Goal: Information Seeking & Learning: Learn about a topic

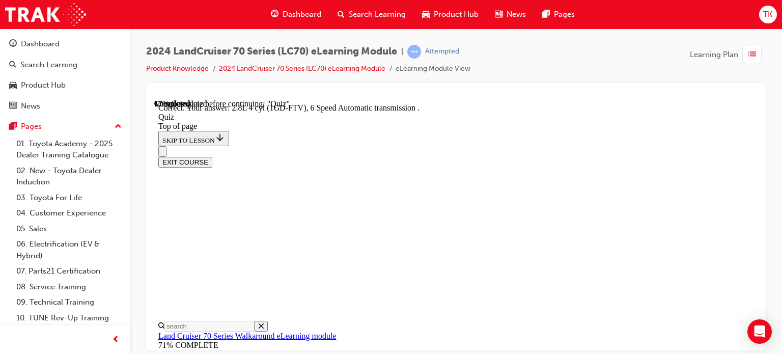
scroll to position [234, 0]
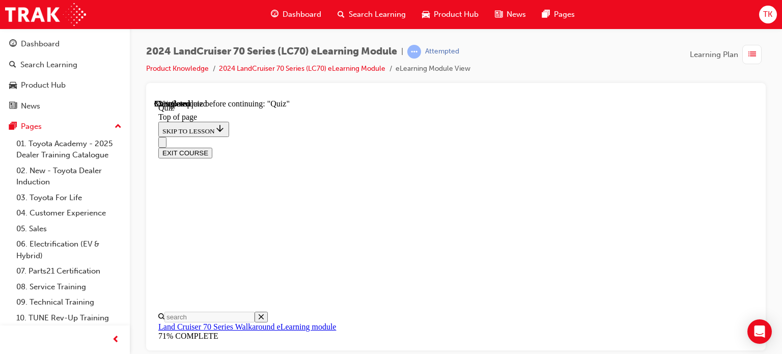
scroll to position [234, 0]
drag, startPoint x: 478, startPoint y: 244, endPoint x: 469, endPoint y: 287, distance: 44.2
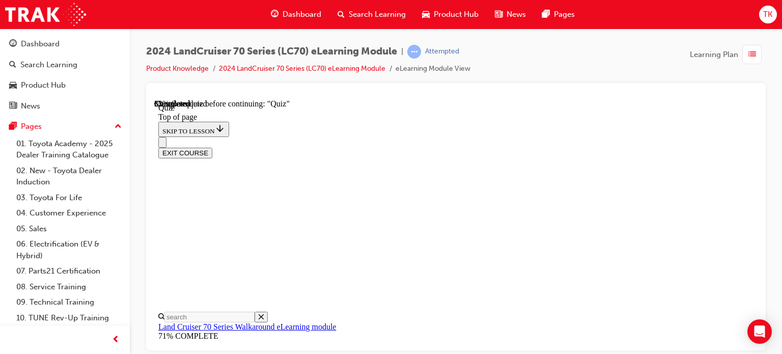
drag, startPoint x: 467, startPoint y: 316, endPoint x: 471, endPoint y: 311, distance: 6.5
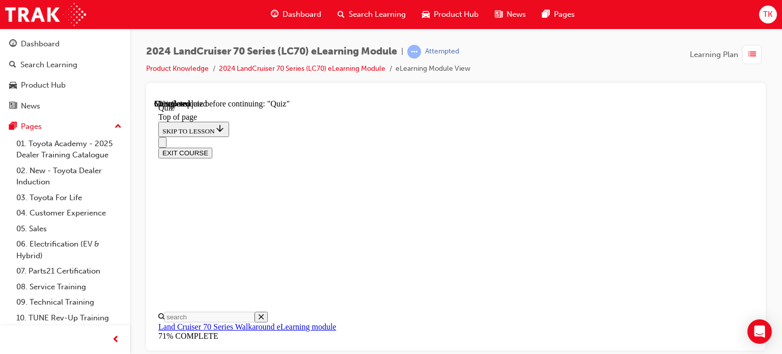
scroll to position [132, 0]
drag, startPoint x: 503, startPoint y: 224, endPoint x: 521, endPoint y: 241, distance: 24.5
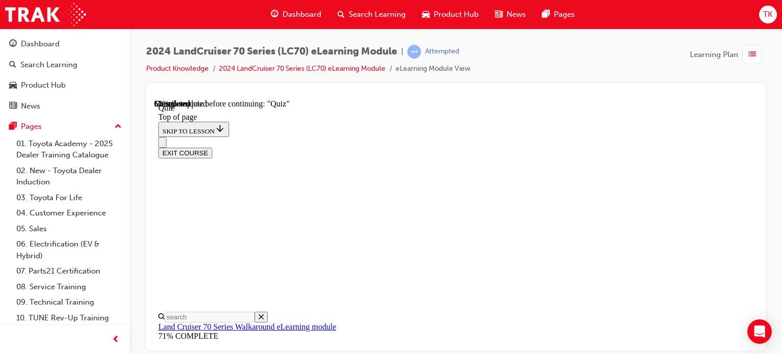
drag, startPoint x: 511, startPoint y: 323, endPoint x: 506, endPoint y: 312, distance: 11.6
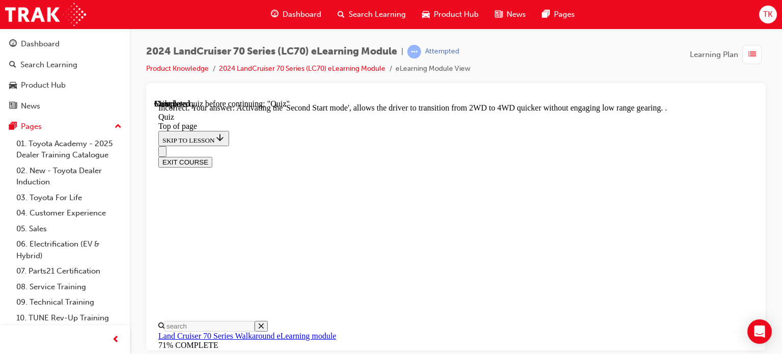
scroll to position [423, 0]
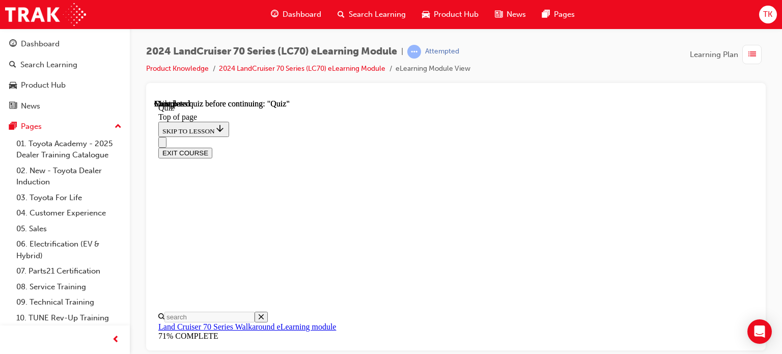
scroll to position [301, 0]
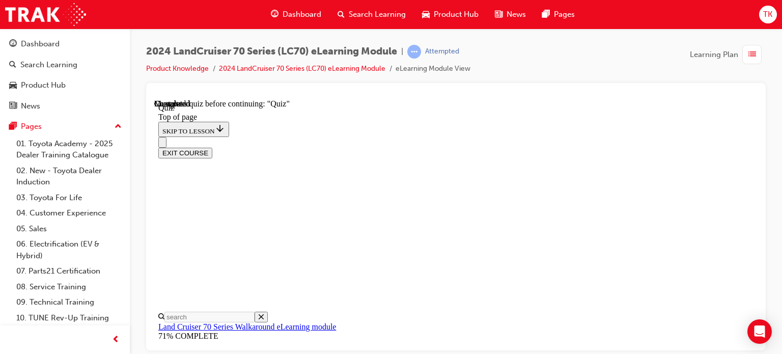
scroll to position [235, 0]
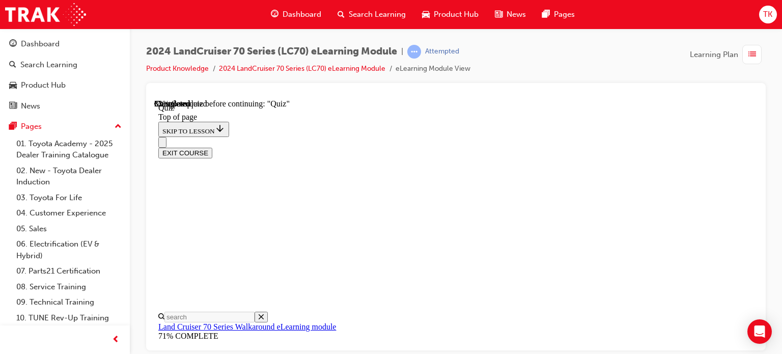
scroll to position [234, 0]
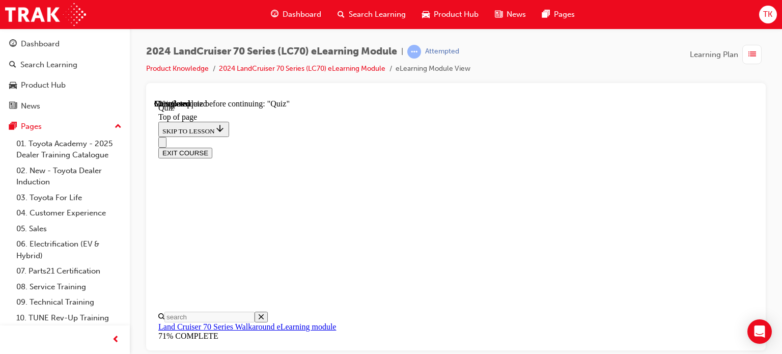
scroll to position [183, 0]
drag, startPoint x: 528, startPoint y: 198, endPoint x: 523, endPoint y: 236, distance: 37.4
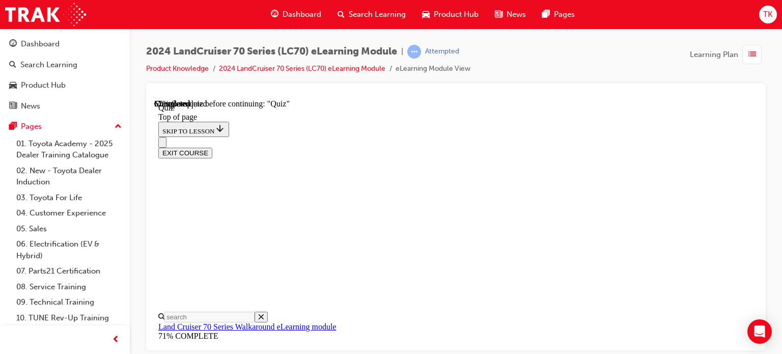
scroll to position [234, 0]
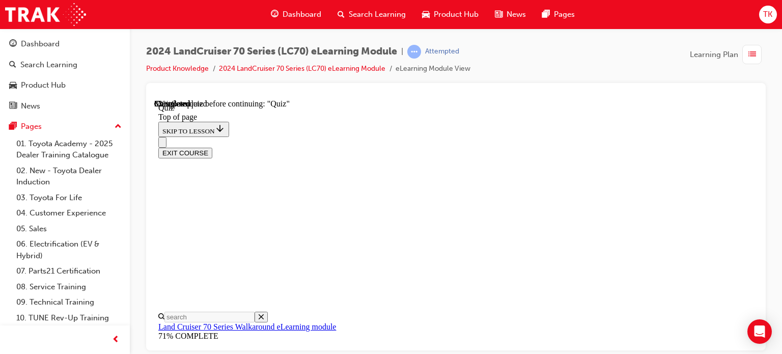
drag, startPoint x: 521, startPoint y: 218, endPoint x: 535, endPoint y: 265, distance: 48.9
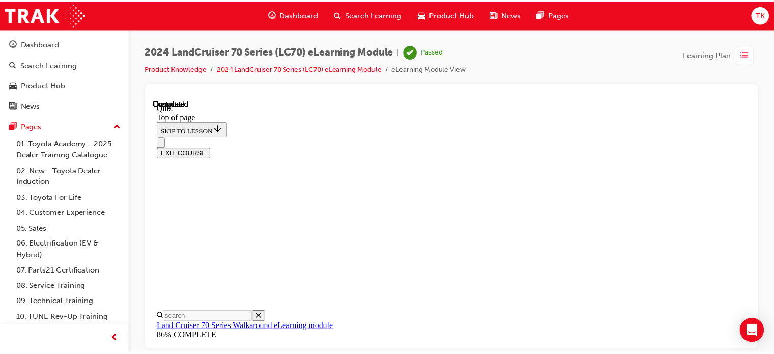
scroll to position [301, 0]
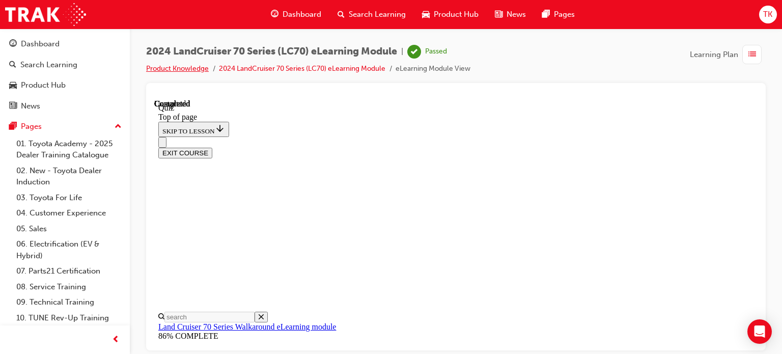
click at [193, 64] on link "Product Knowledge" at bounding box center [177, 68] width 63 height 9
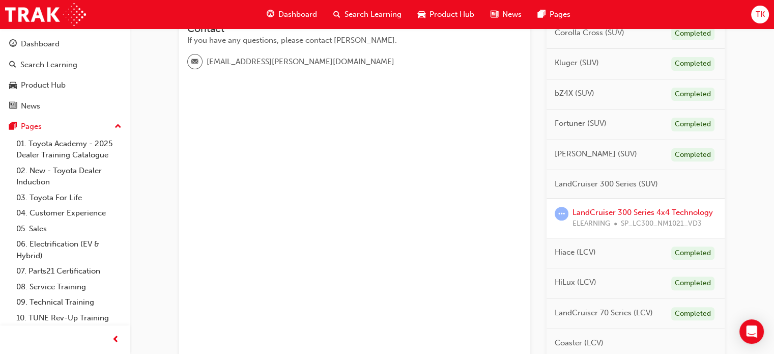
scroll to position [356, 0]
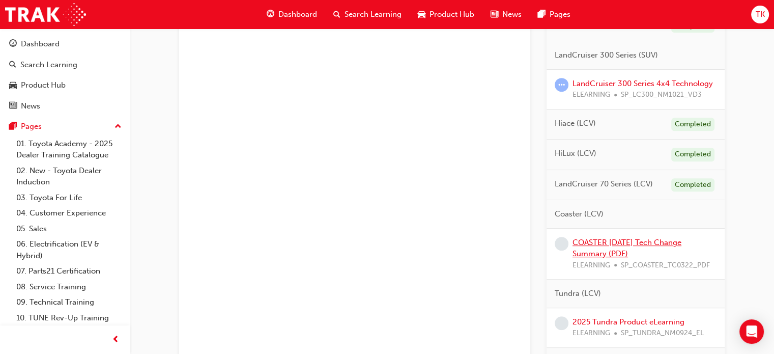
click at [611, 240] on link "COASTER [DATE] Tech Change Summary (PDF)" at bounding box center [626, 248] width 109 height 21
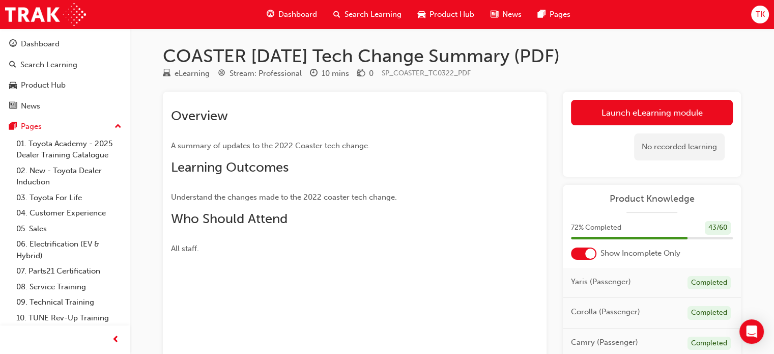
click at [623, 118] on link "Launch eLearning module" at bounding box center [652, 112] width 162 height 25
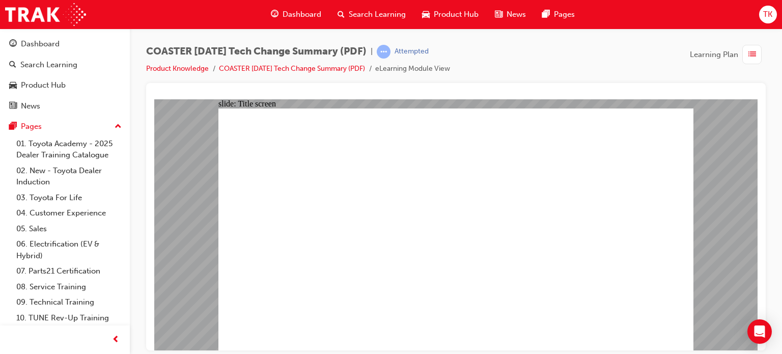
click at [189, 67] on link "Product Knowledge" at bounding box center [177, 68] width 63 height 9
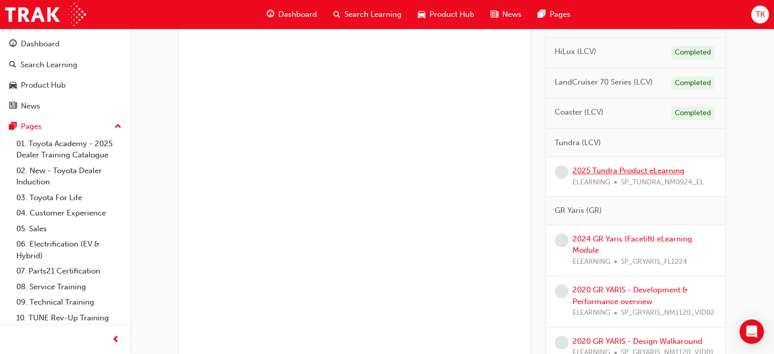
click at [647, 166] on link "2025 Tundra Product eLearning" at bounding box center [628, 170] width 112 height 9
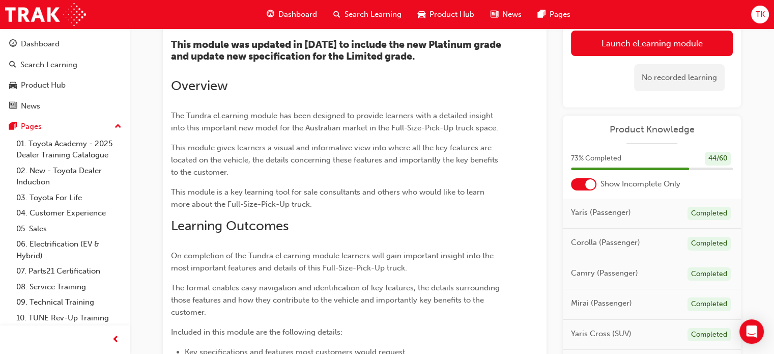
scroll to position [51, 0]
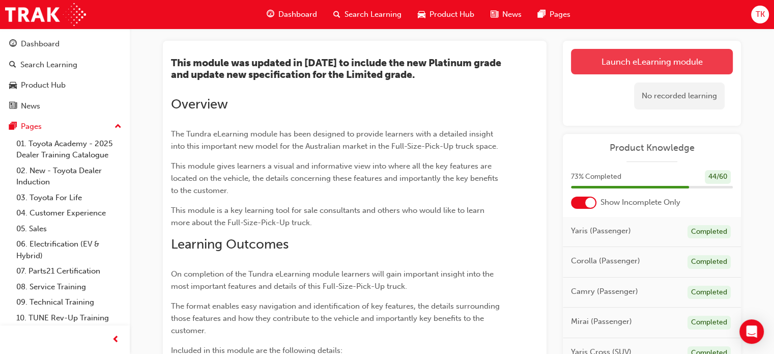
click at [642, 64] on link "Launch eLearning module" at bounding box center [652, 61] width 162 height 25
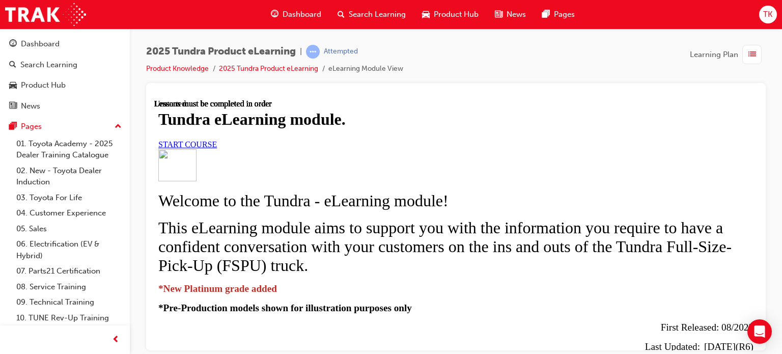
scroll to position [51, 0]
click at [217, 148] on link "START COURSE" at bounding box center [187, 143] width 59 height 9
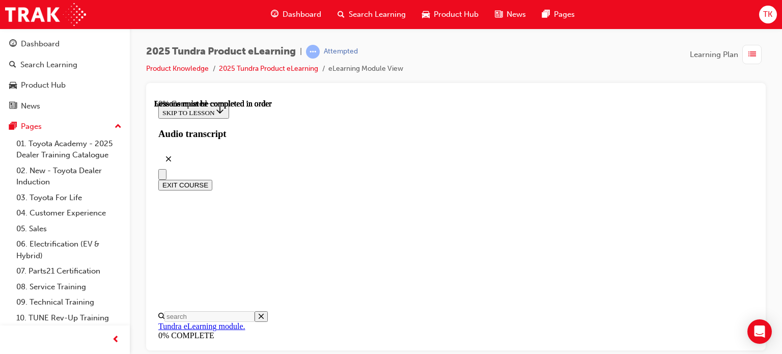
scroll to position [591, 0]
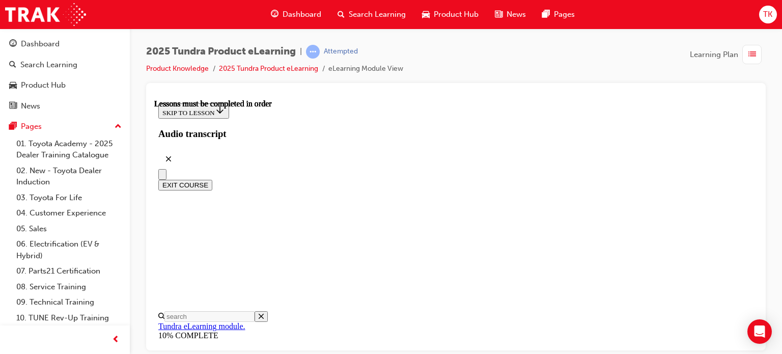
drag, startPoint x: 658, startPoint y: 218, endPoint x: 676, endPoint y: 269, distance: 54.2
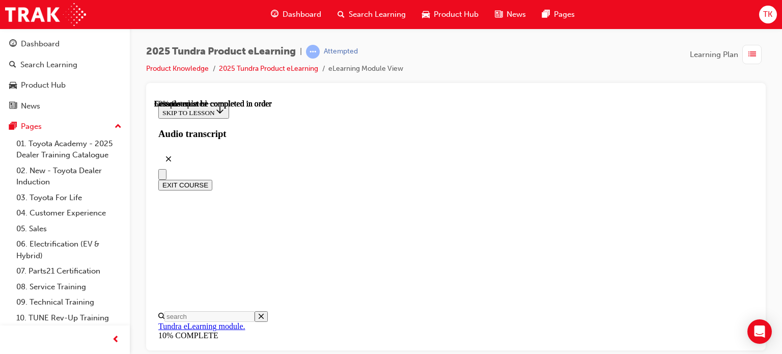
drag, startPoint x: 676, startPoint y: 260, endPoint x: 678, endPoint y: 251, distance: 8.9
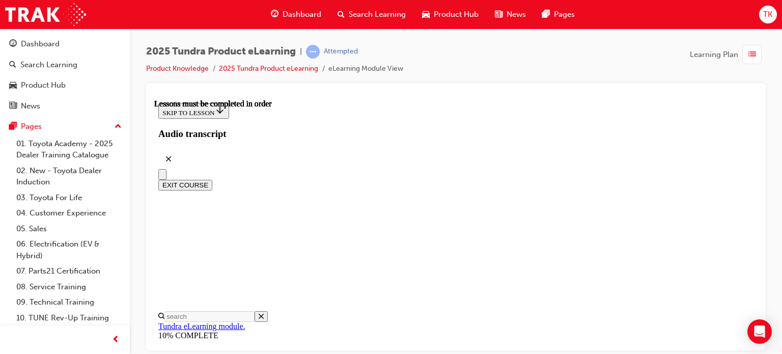
scroll to position [475, 0]
drag, startPoint x: 672, startPoint y: 300, endPoint x: 617, endPoint y: 295, distance: 55.2
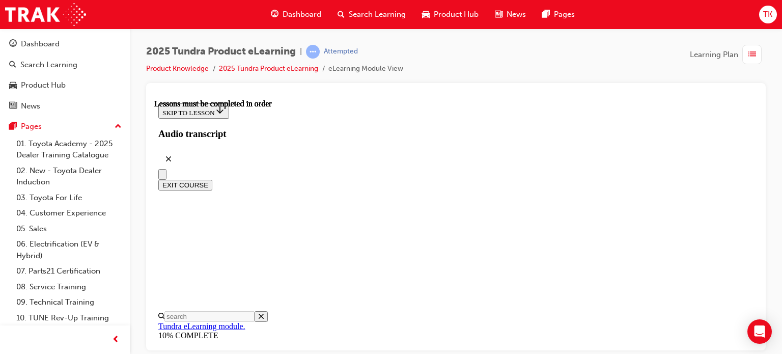
scroll to position [295, 0]
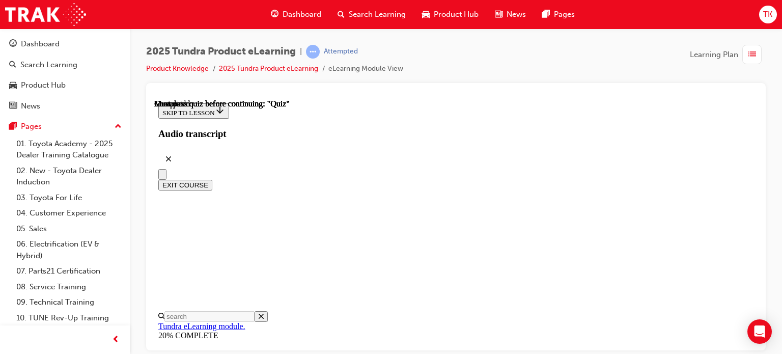
radio input "true"
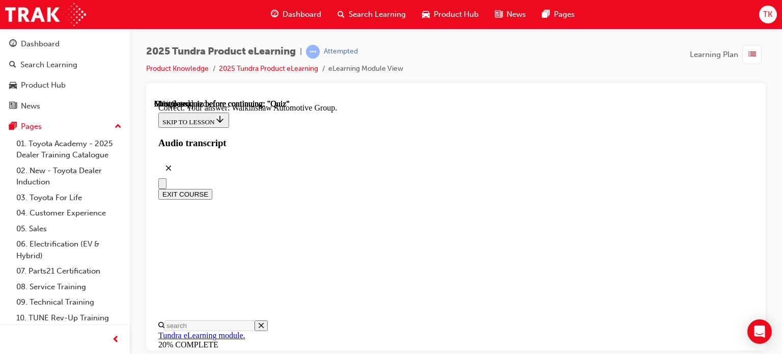
scroll to position [346, 0]
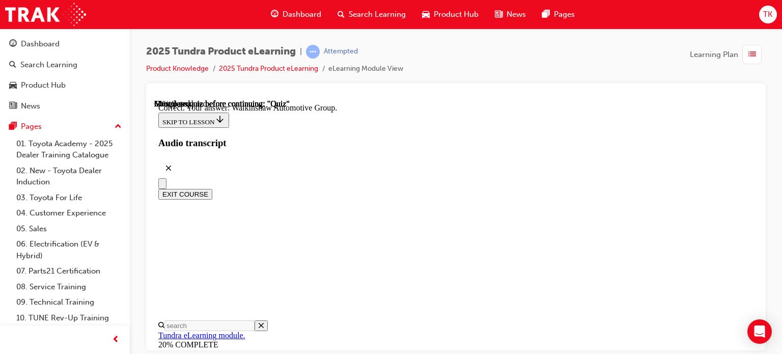
radio input "true"
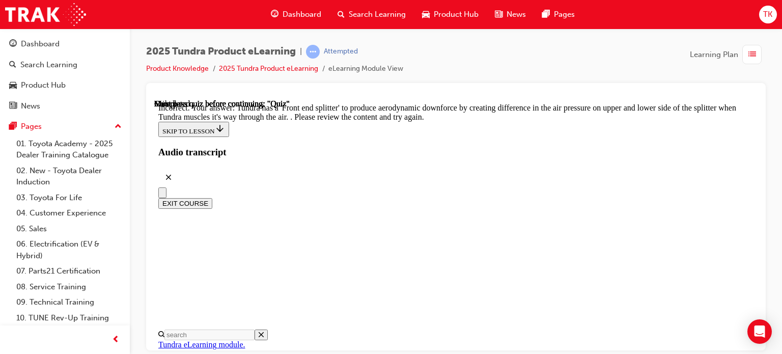
scroll to position [519, 0]
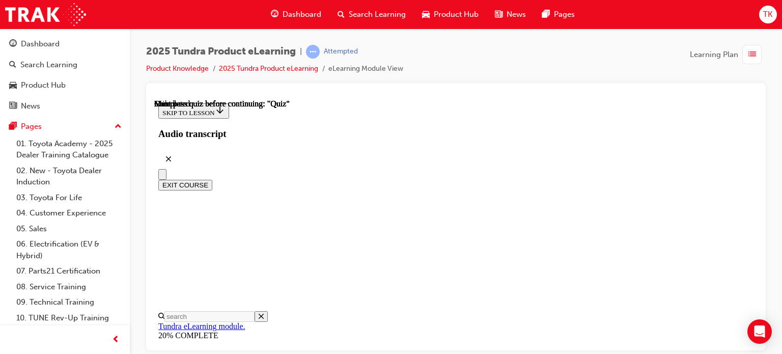
scroll to position [301, 0]
drag, startPoint x: 456, startPoint y: 272, endPoint x: 447, endPoint y: 278, distance: 11.3
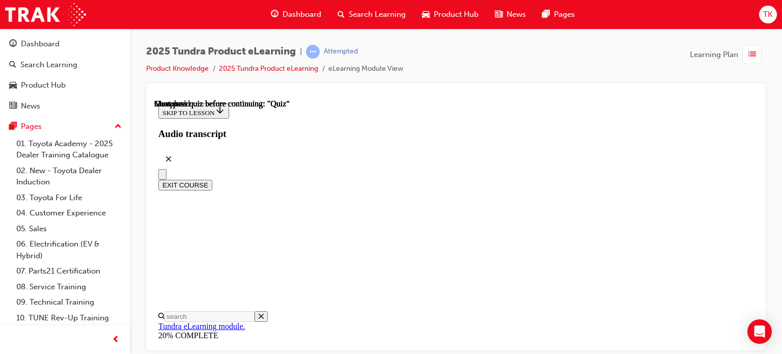
radio input "true"
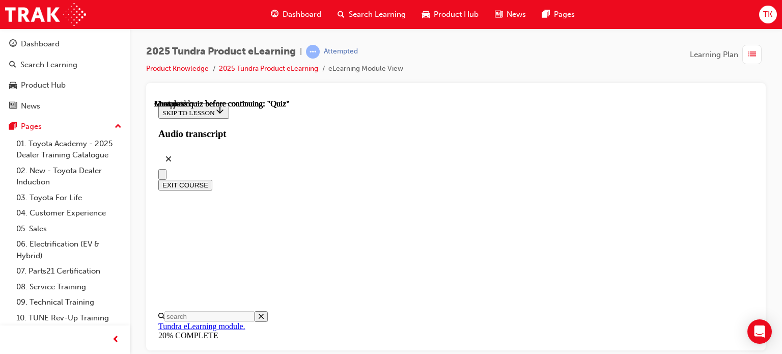
radio input "true"
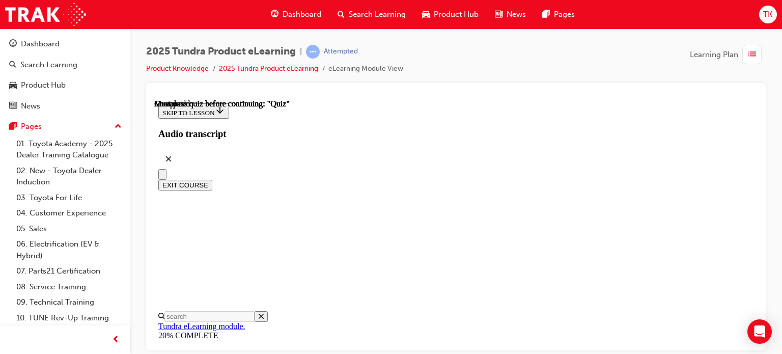
radio input "true"
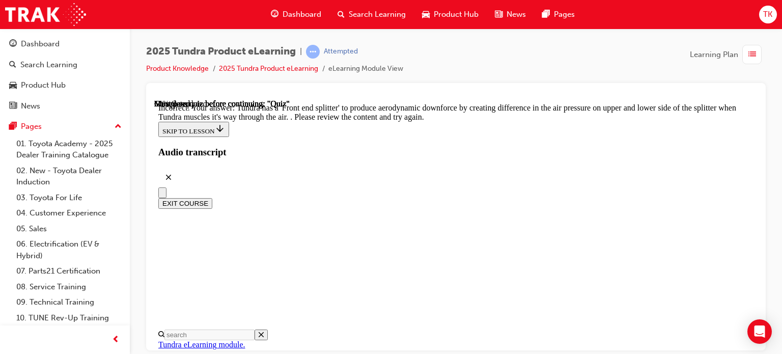
drag, startPoint x: 511, startPoint y: 197, endPoint x: 514, endPoint y: 216, distance: 18.5
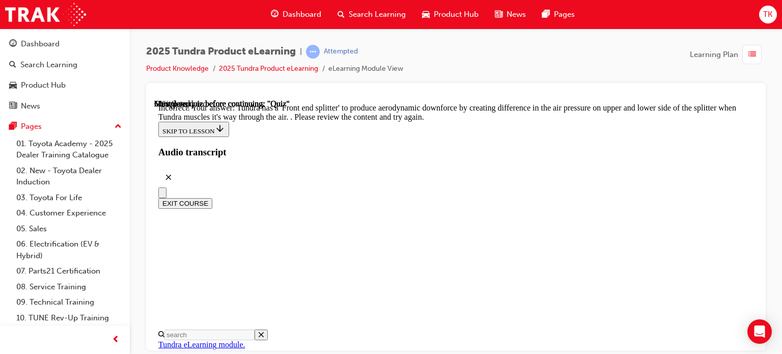
radio input "true"
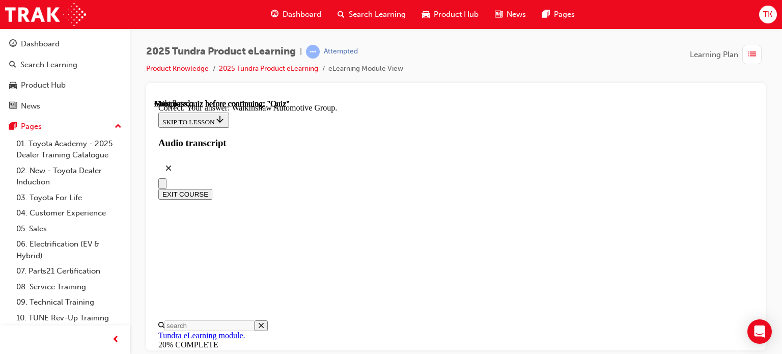
scroll to position [346, 0]
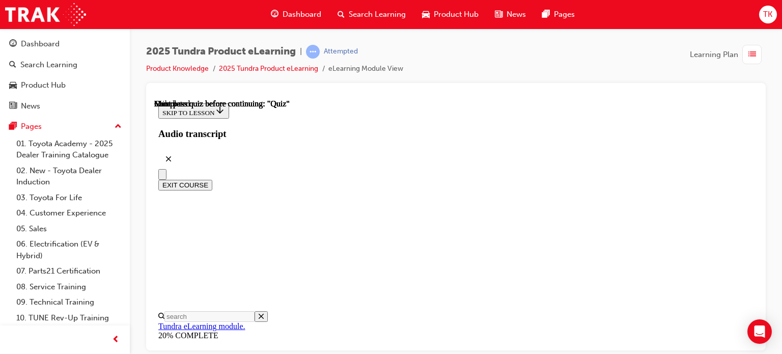
scroll to position [301, 0]
drag, startPoint x: 425, startPoint y: 292, endPoint x: 426, endPoint y: 280, distance: 11.7
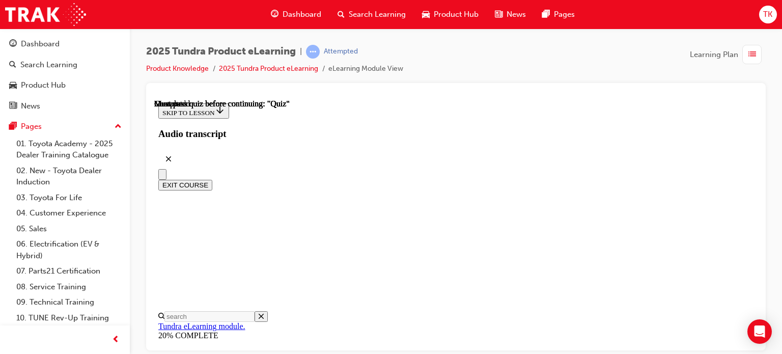
radio input "true"
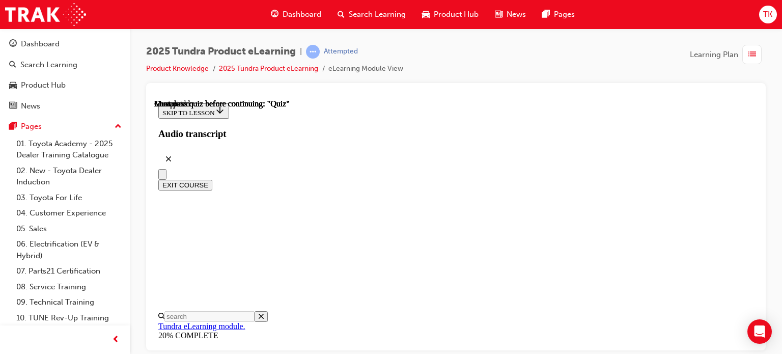
scroll to position [296, 0]
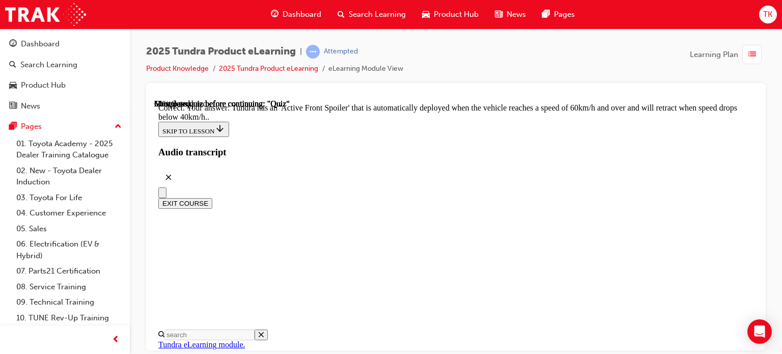
drag, startPoint x: 456, startPoint y: 243, endPoint x: 472, endPoint y: 199, distance: 46.5
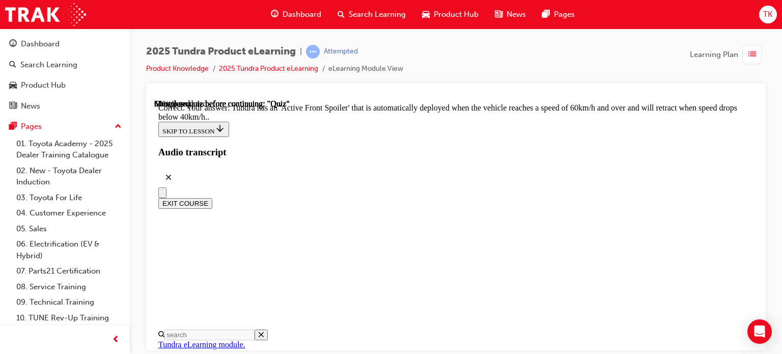
radio input "true"
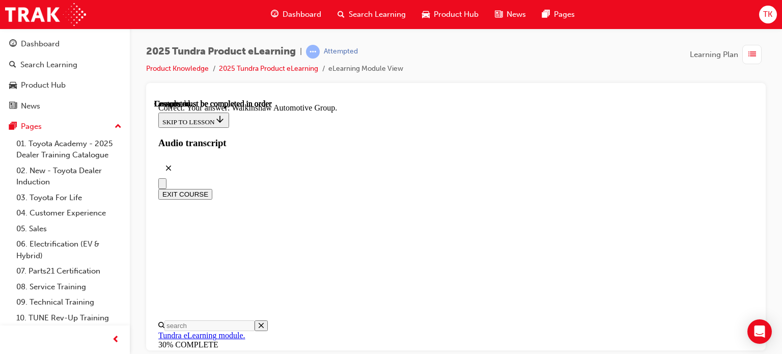
scroll to position [346, 0]
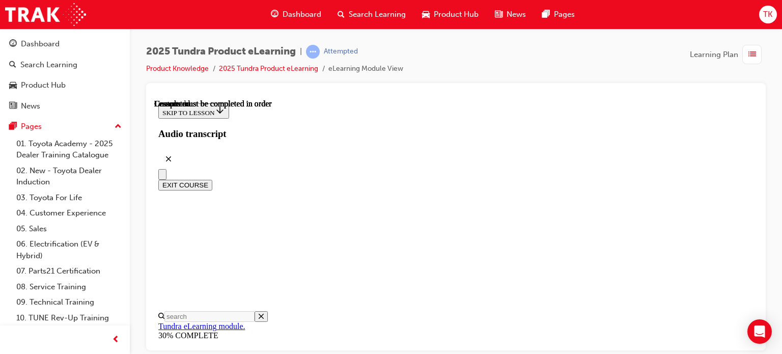
scroll to position [301, 0]
drag, startPoint x: 435, startPoint y: 210, endPoint x: 472, endPoint y: 196, distance: 39.4
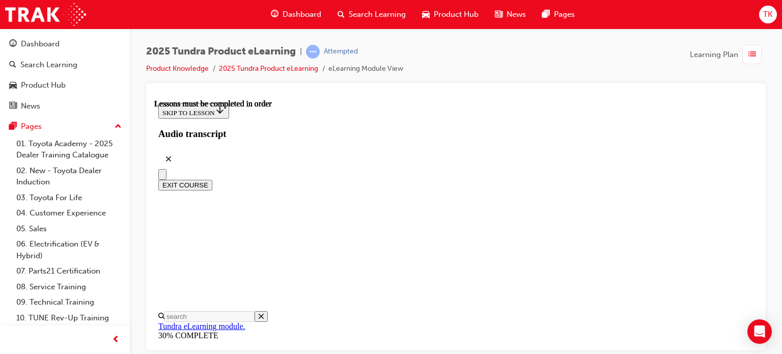
drag, startPoint x: 440, startPoint y: 163, endPoint x: 506, endPoint y: 156, distance: 66.0
drag, startPoint x: 635, startPoint y: 171, endPoint x: 621, endPoint y: 204, distance: 35.5
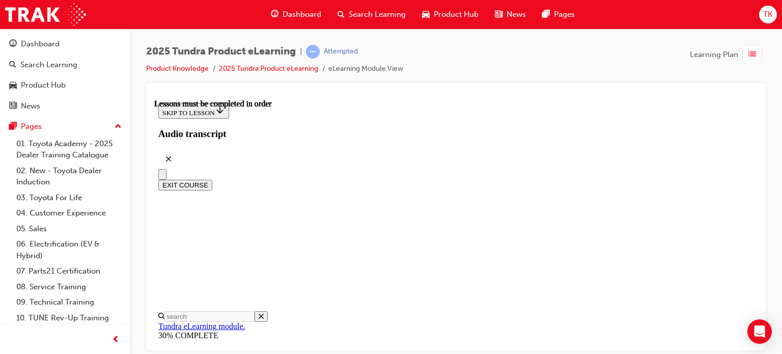
drag, startPoint x: 616, startPoint y: 237, endPoint x: 630, endPoint y: 229, distance: 16.4
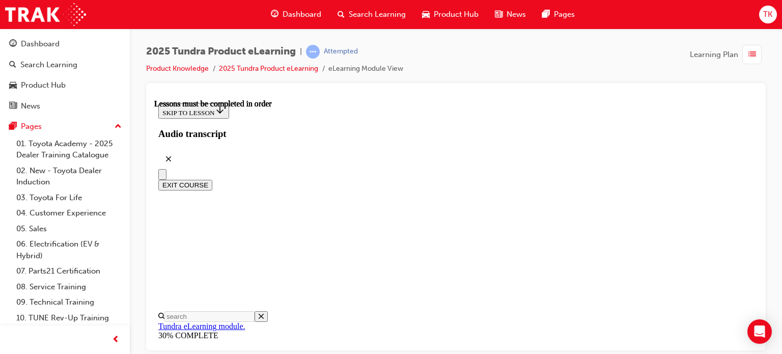
drag, startPoint x: 672, startPoint y: 273, endPoint x: 629, endPoint y: 304, distance: 52.5
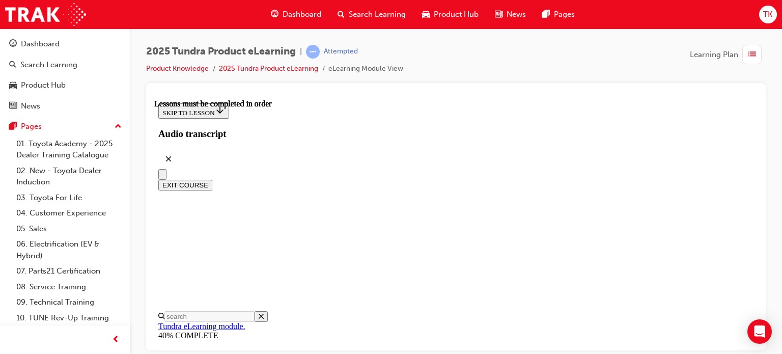
drag, startPoint x: 521, startPoint y: 286, endPoint x: 513, endPoint y: 290, distance: 9.1
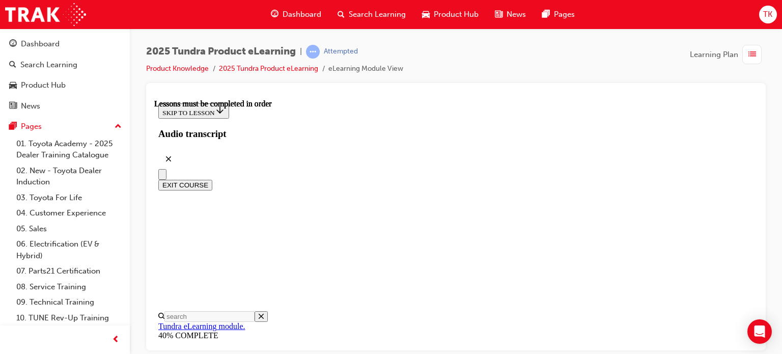
drag, startPoint x: 635, startPoint y: 147, endPoint x: 552, endPoint y: 207, distance: 102.7
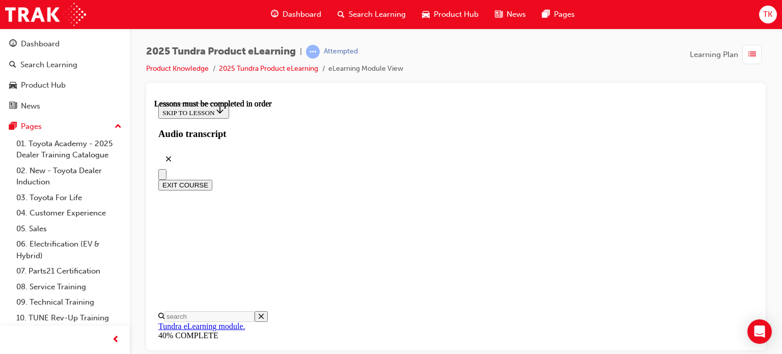
drag, startPoint x: 587, startPoint y: 176, endPoint x: 581, endPoint y: 175, distance: 5.7
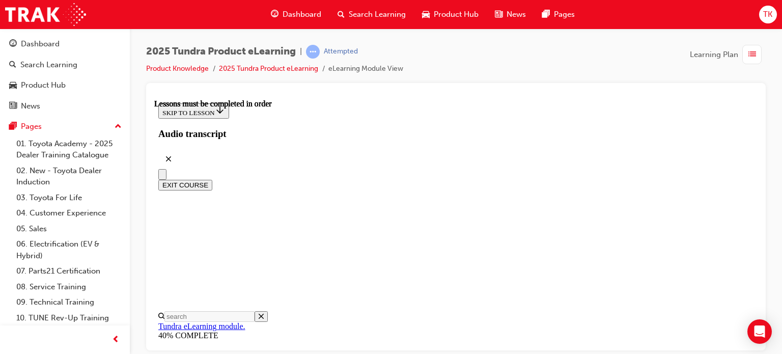
drag, startPoint x: 385, startPoint y: 200, endPoint x: 381, endPoint y: 231, distance: 30.8
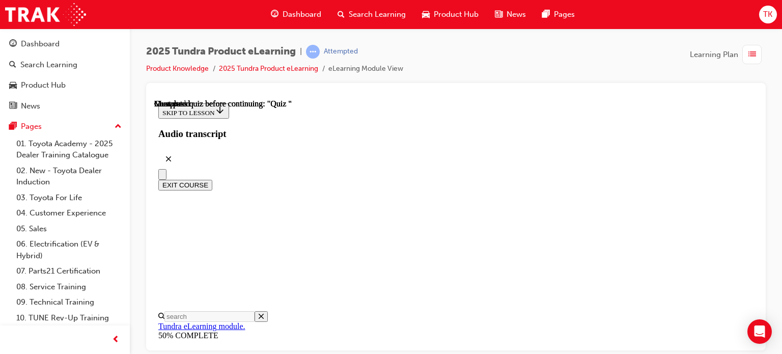
radio input "true"
drag, startPoint x: 510, startPoint y: 295, endPoint x: 496, endPoint y: 296, distance: 14.3
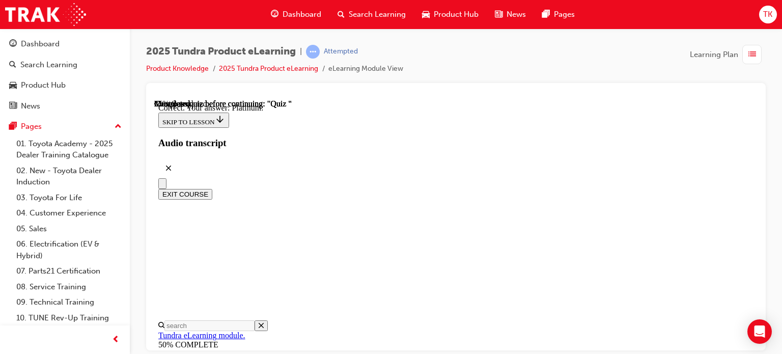
scroll to position [271, 0]
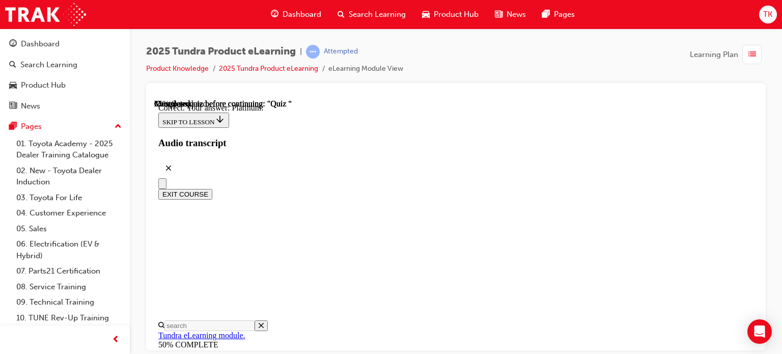
radio input "true"
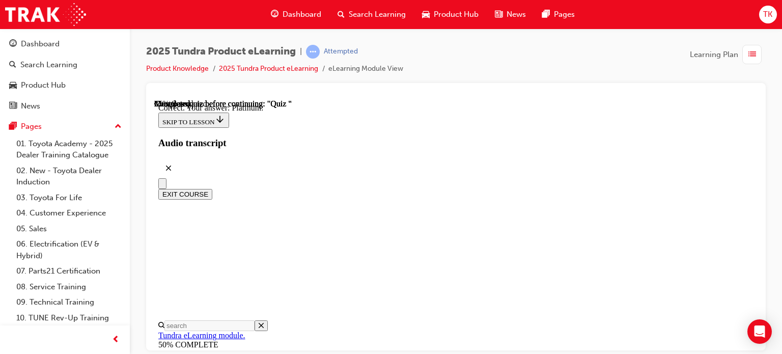
drag, startPoint x: 476, startPoint y: 232, endPoint x: 499, endPoint y: 276, distance: 49.6
radio input "true"
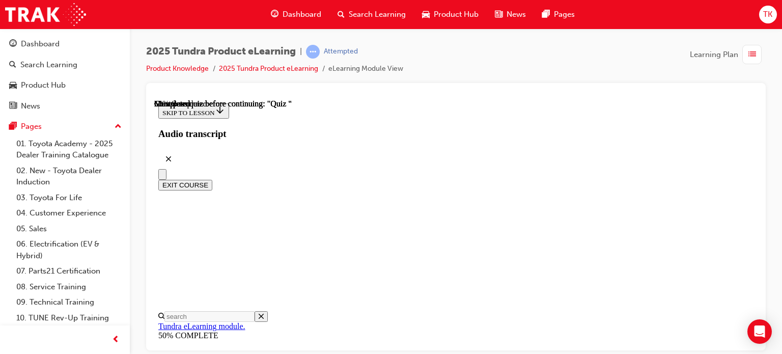
scroll to position [104, 0]
drag, startPoint x: 458, startPoint y: 201, endPoint x: 458, endPoint y: 208, distance: 6.1
radio input "true"
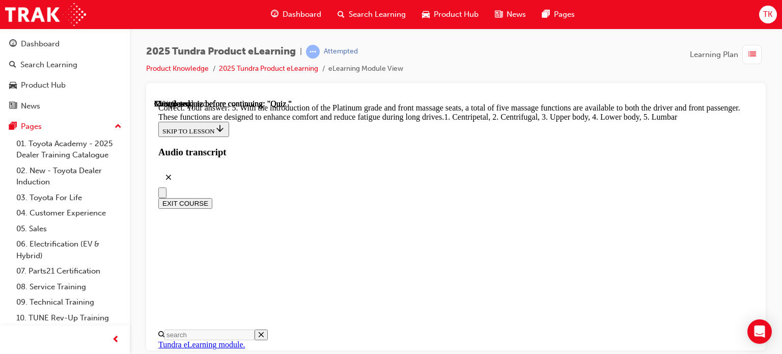
scroll to position [411, 0]
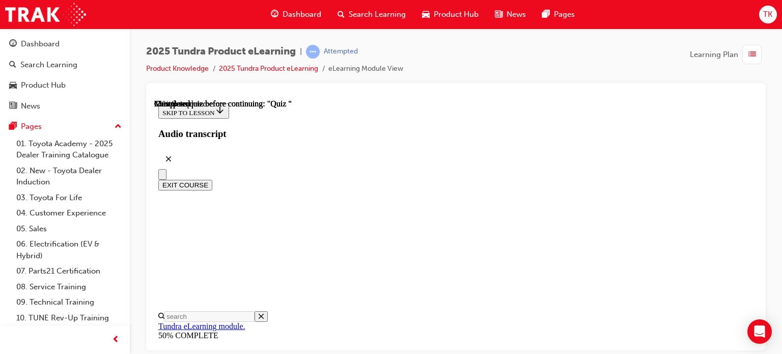
scroll to position [155, 0]
drag, startPoint x: 511, startPoint y: 205, endPoint x: 515, endPoint y: 194, distance: 11.3
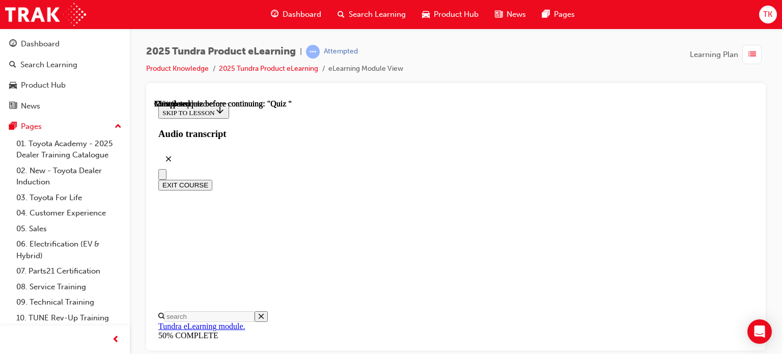
radio input "true"
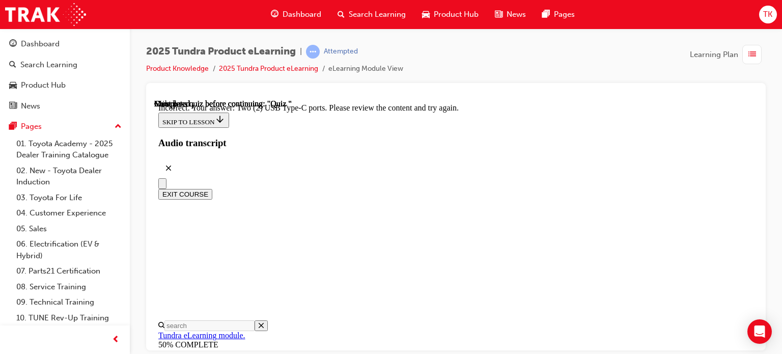
scroll to position [362, 0]
drag, startPoint x: 522, startPoint y: 292, endPoint x: 524, endPoint y: 306, distance: 14.4
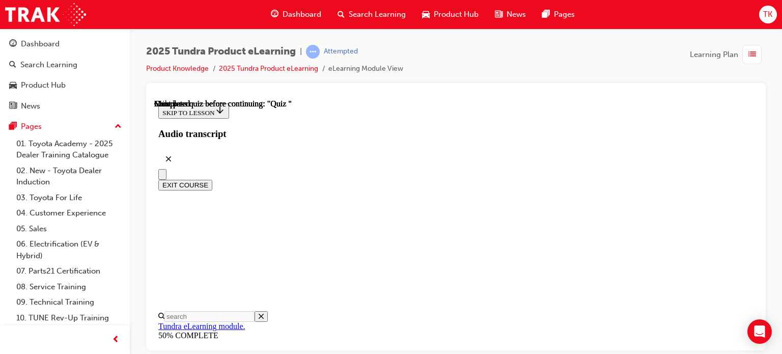
scroll to position [301, 0]
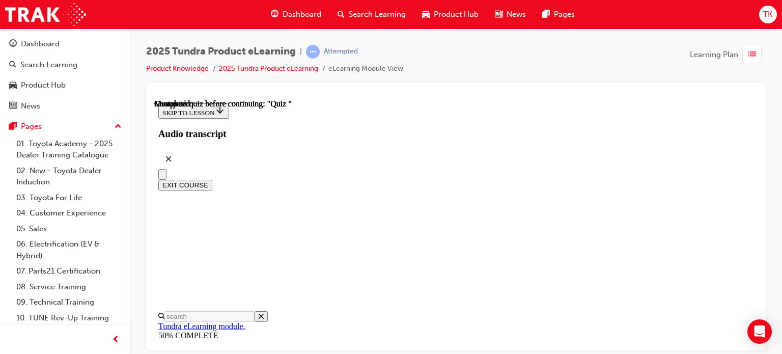
radio input "true"
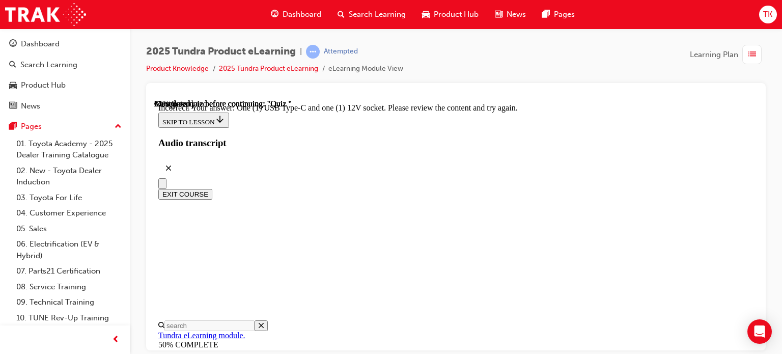
drag, startPoint x: 485, startPoint y: 232, endPoint x: 486, endPoint y: 252, distance: 19.9
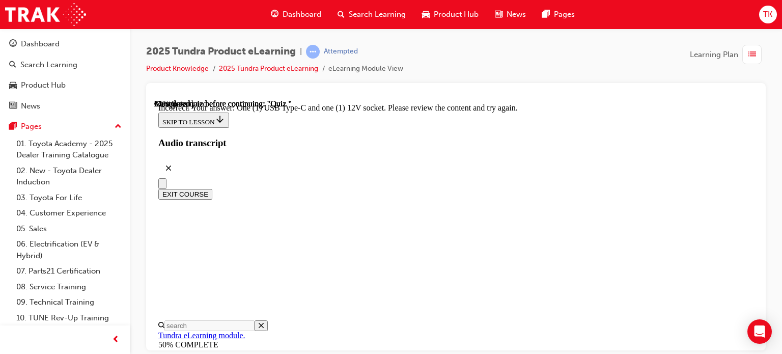
radio input "true"
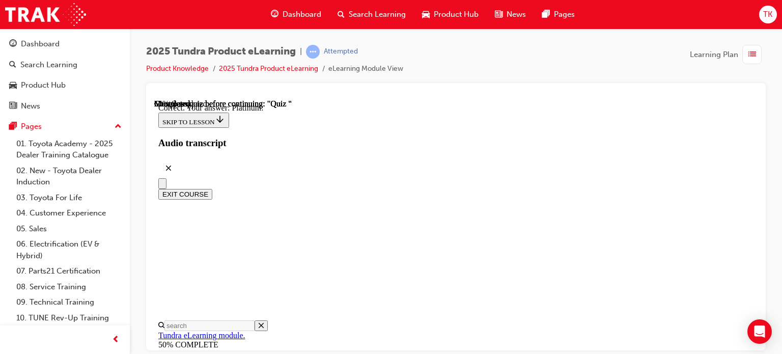
drag, startPoint x: 540, startPoint y: 301, endPoint x: 533, endPoint y: 300, distance: 7.1
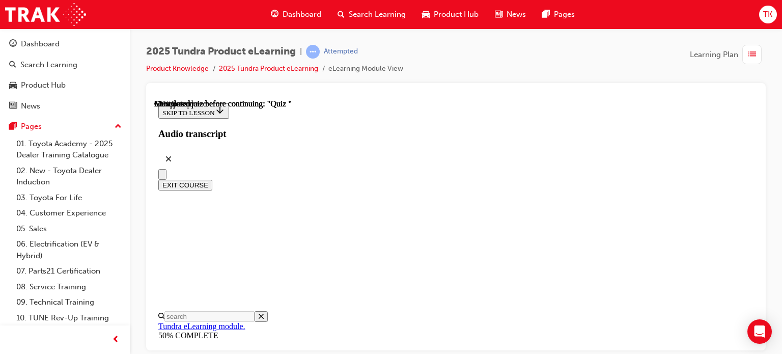
radio input "true"
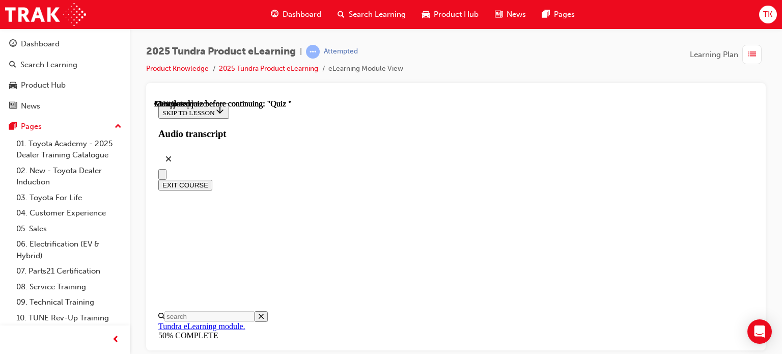
scroll to position [103, 0]
radio input "true"
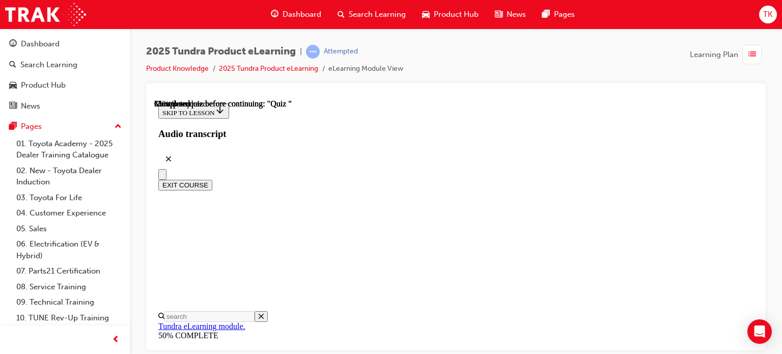
radio input "true"
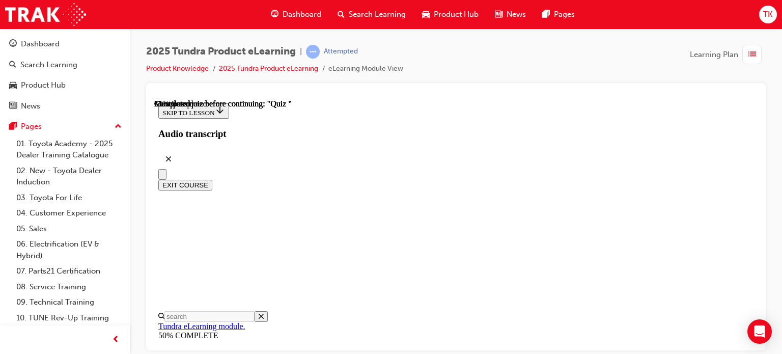
radio input "true"
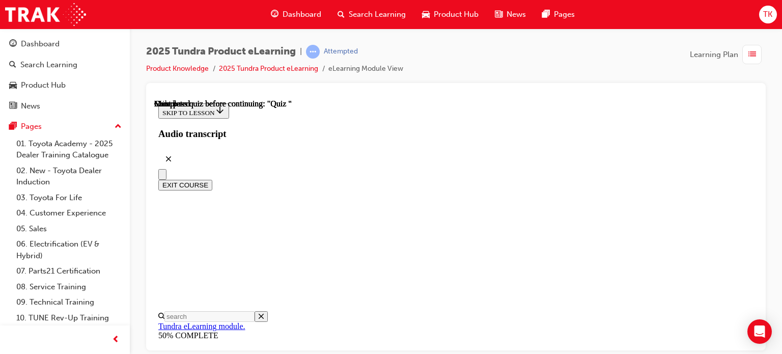
drag, startPoint x: 513, startPoint y: 310, endPoint x: 520, endPoint y: 309, distance: 6.1
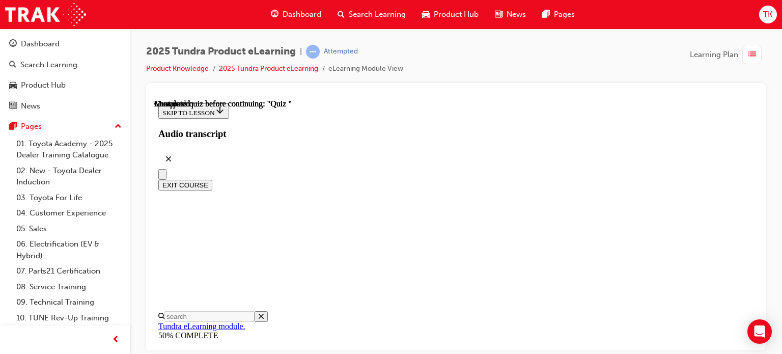
radio input "true"
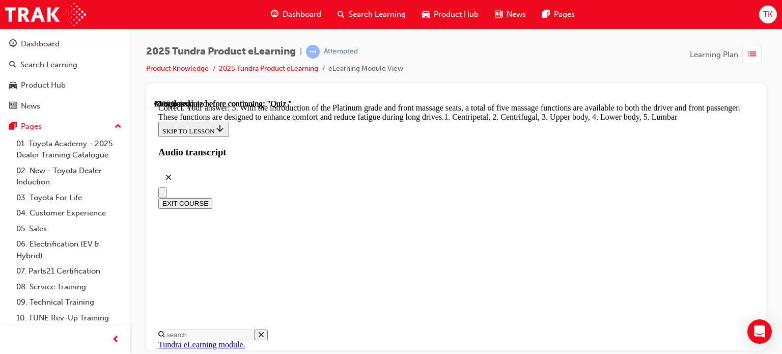
radio input "true"
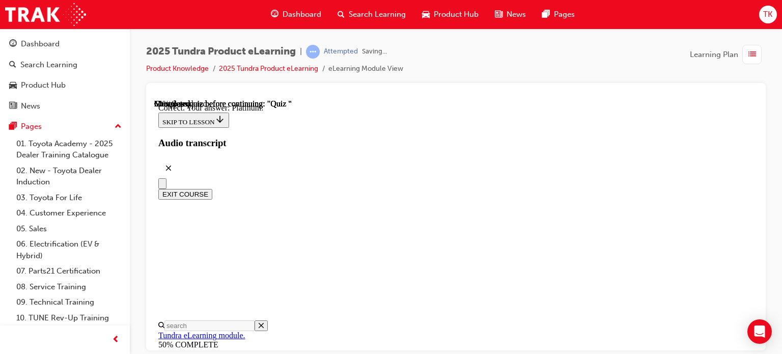
scroll to position [271, 0]
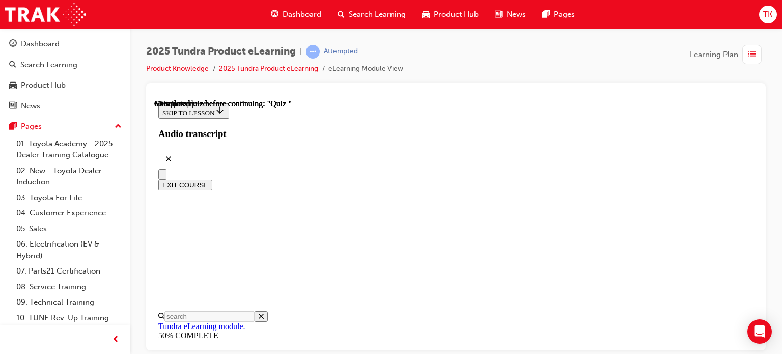
scroll to position [103, 0]
drag, startPoint x: 465, startPoint y: 273, endPoint x: 501, endPoint y: 324, distance: 62.0
radio input "true"
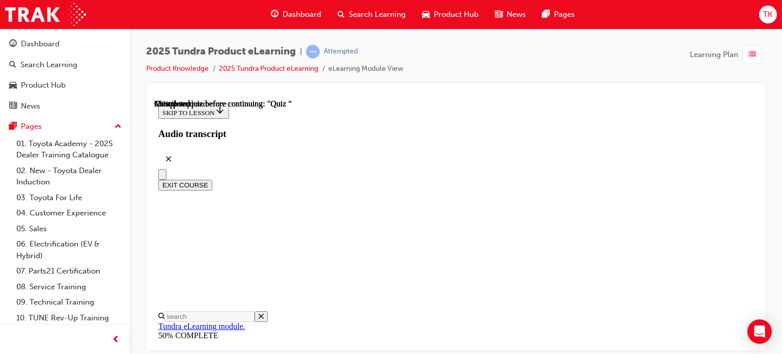
scroll to position [206, 0]
radio input "true"
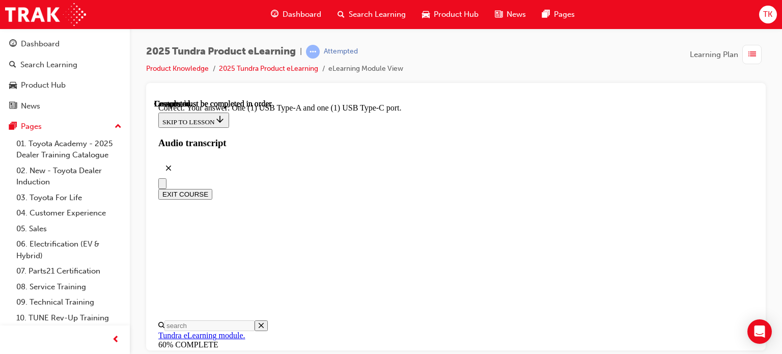
scroll to position [311, 0]
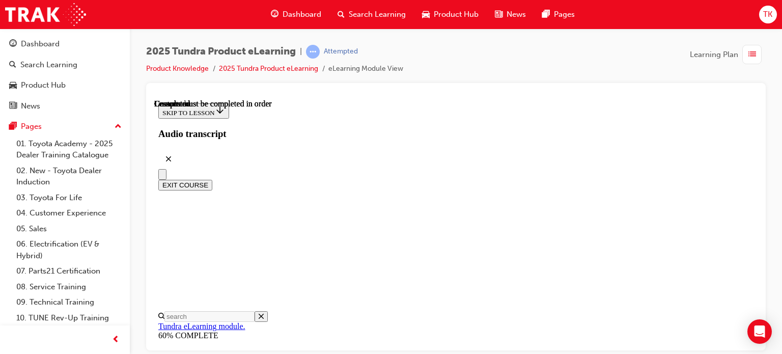
scroll to position [301, 0]
drag, startPoint x: 607, startPoint y: 122, endPoint x: 598, endPoint y: 124, distance: 8.8
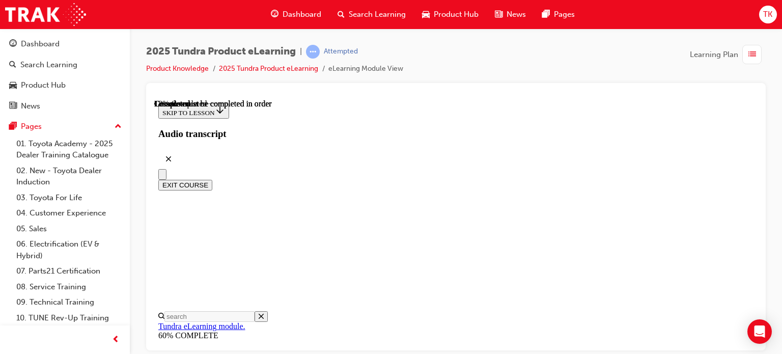
scroll to position [637, 0]
drag, startPoint x: 531, startPoint y: 166, endPoint x: 556, endPoint y: 212, distance: 52.1
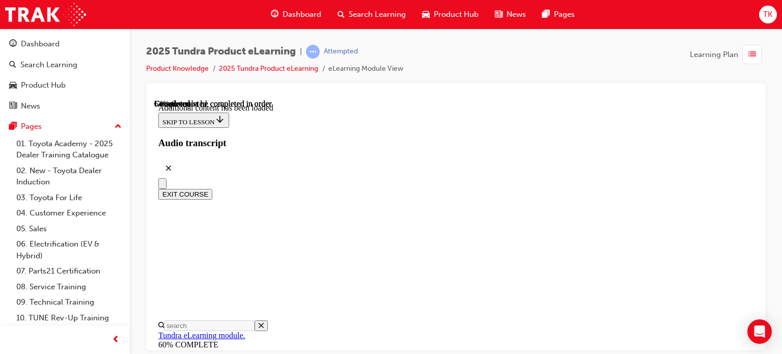
scroll to position [1850, 0]
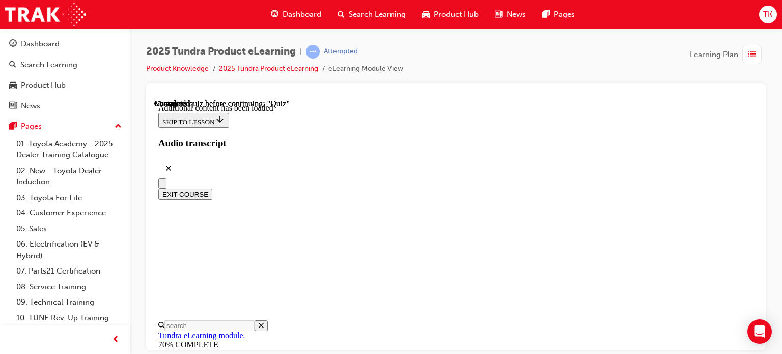
drag, startPoint x: 460, startPoint y: 247, endPoint x: 493, endPoint y: 287, distance: 51.7
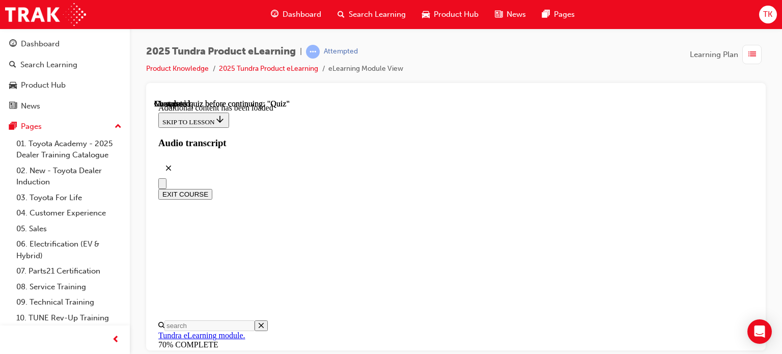
radio input "true"
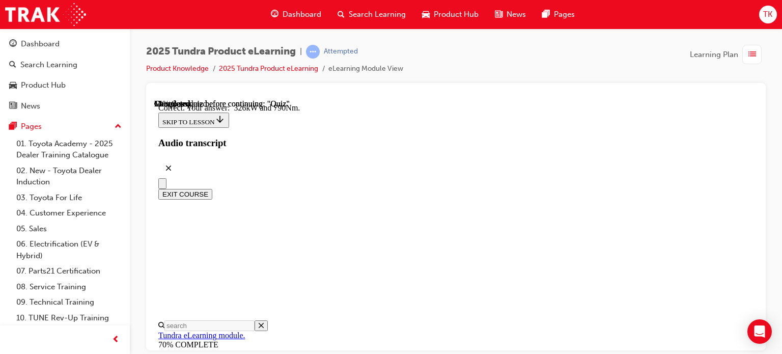
radio input "true"
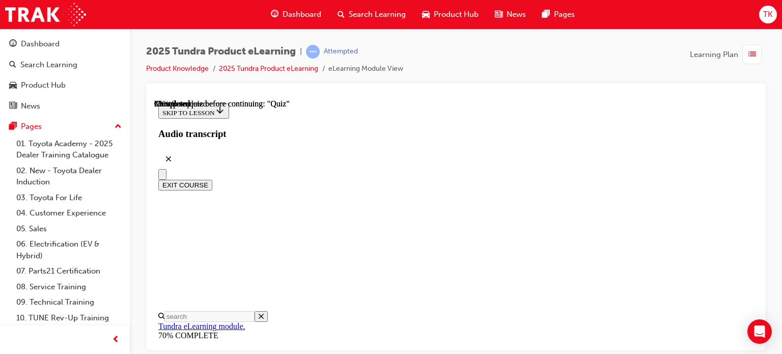
scroll to position [308, 0]
drag, startPoint x: 480, startPoint y: 254, endPoint x: 509, endPoint y: 300, distance: 53.9
radio input "true"
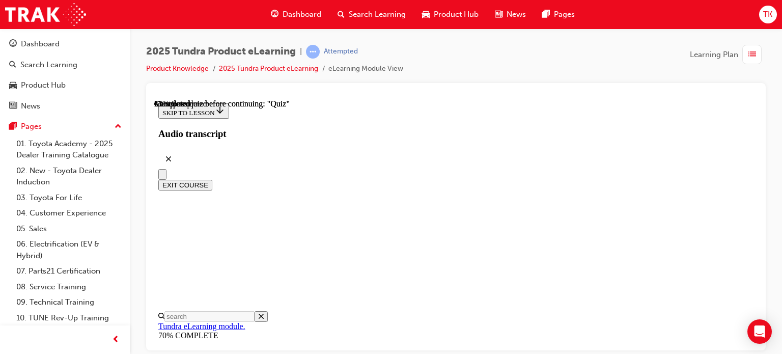
scroll to position [257, 0]
radio input "true"
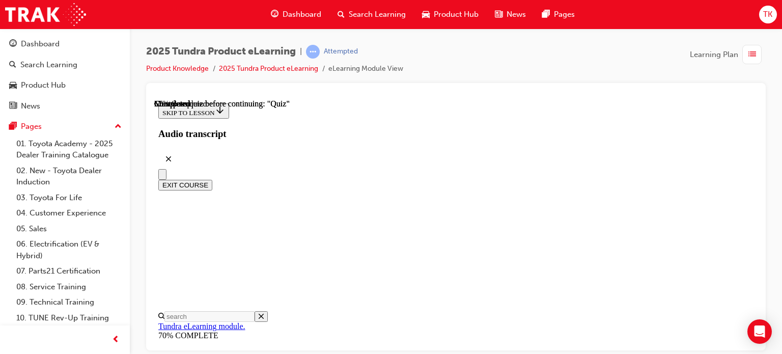
scroll to position [2, 0]
radio input "true"
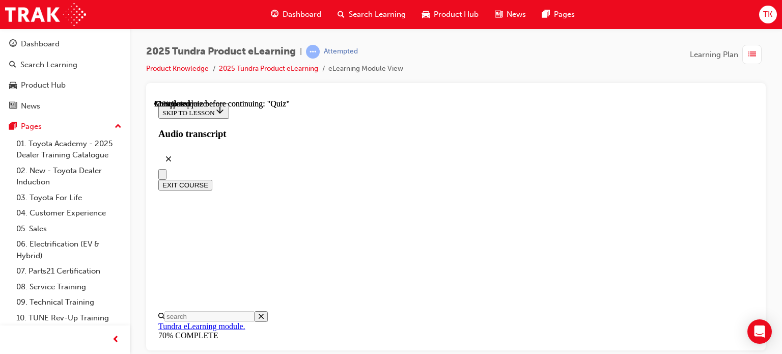
scroll to position [156, 0]
radio input "true"
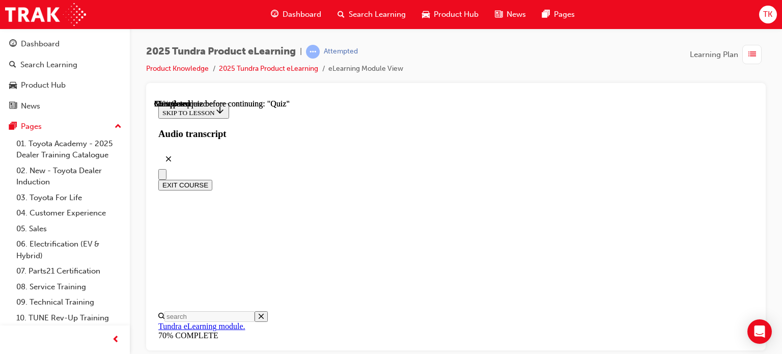
radio input "true"
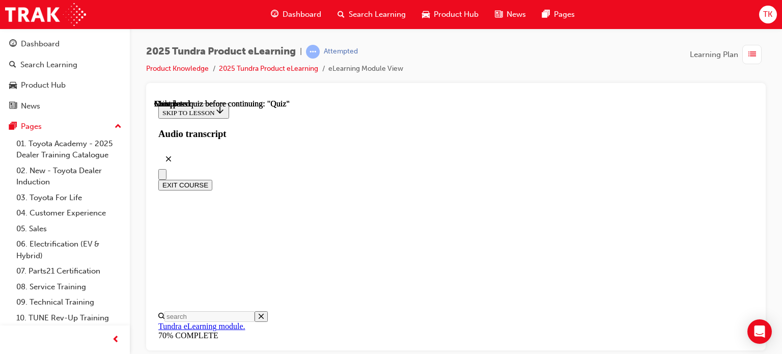
scroll to position [301, 0]
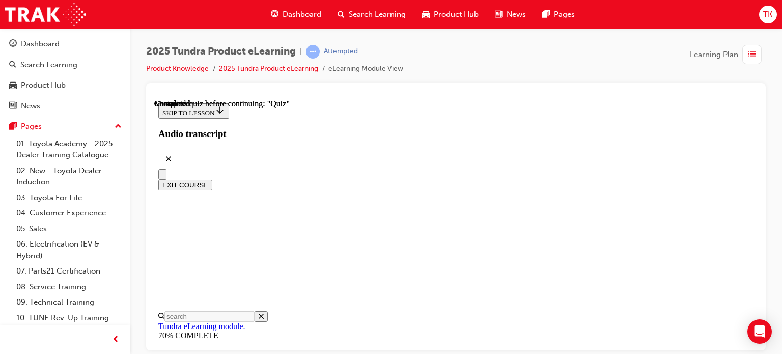
radio input "true"
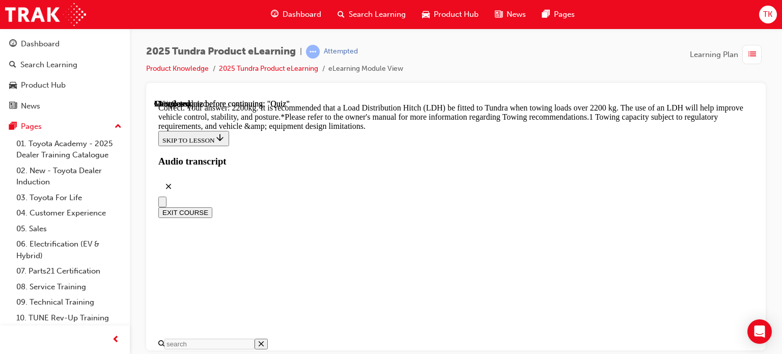
radio input "true"
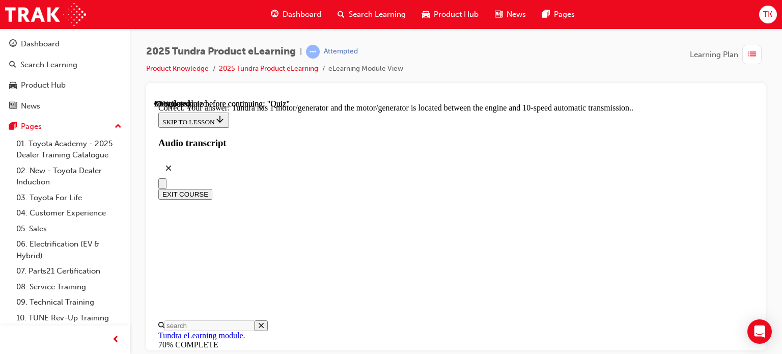
scroll to position [356, 0]
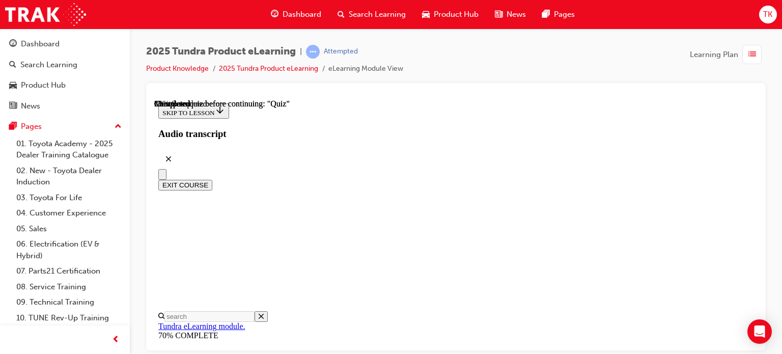
radio input "true"
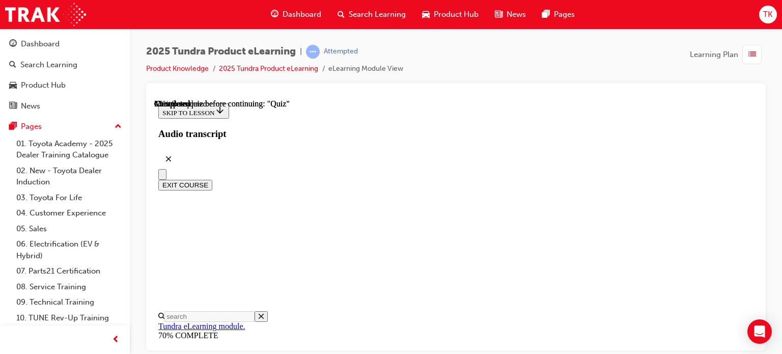
scroll to position [257, 0]
drag, startPoint x: 469, startPoint y: 235, endPoint x: 481, endPoint y: 251, distance: 20.8
radio input "true"
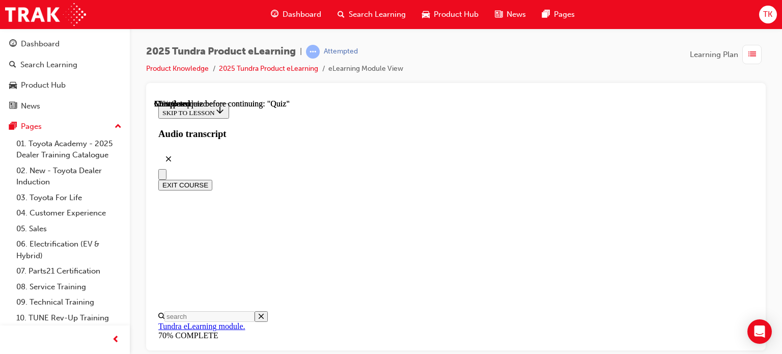
scroll to position [103, 0]
radio input "true"
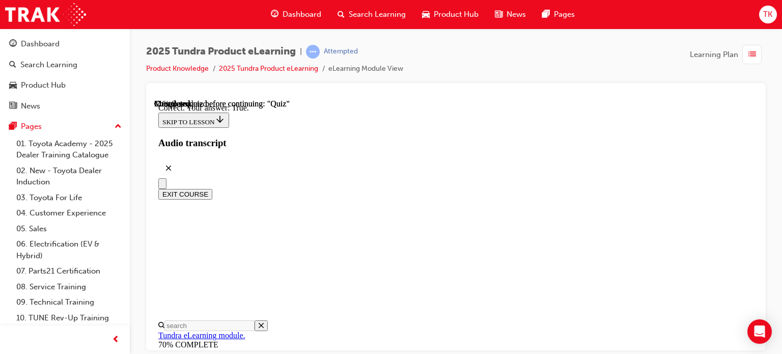
scroll to position [230, 0]
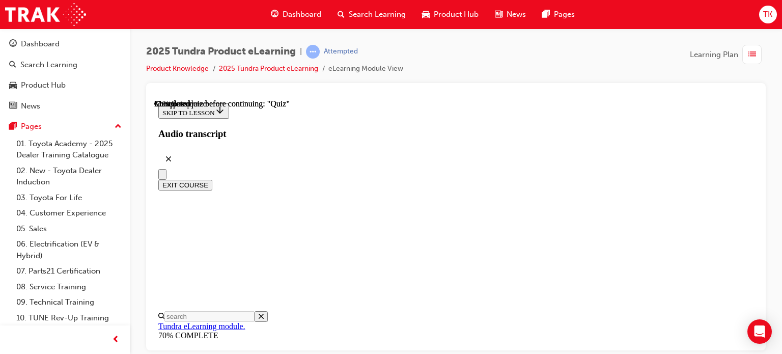
radio input "true"
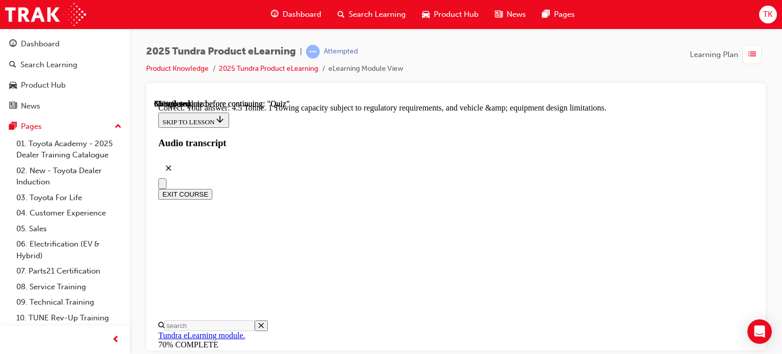
scroll to position [409, 0]
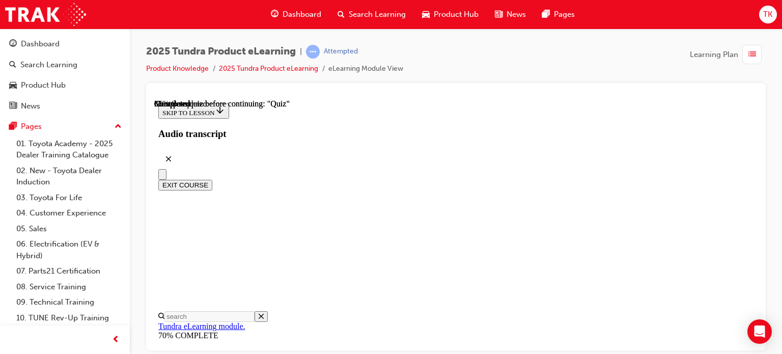
scroll to position [155, 0]
drag, startPoint x: 573, startPoint y: 213, endPoint x: 390, endPoint y: 143, distance: 196.0
copy p "When it comes to towing 1 , Tundra has it covered. With that, [PERSON_NAME] has…"
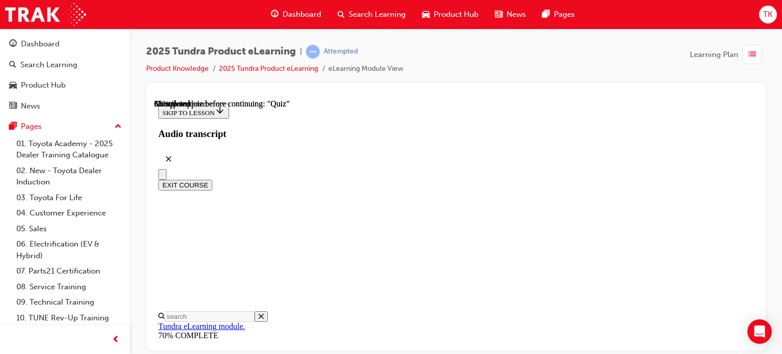
radio input "true"
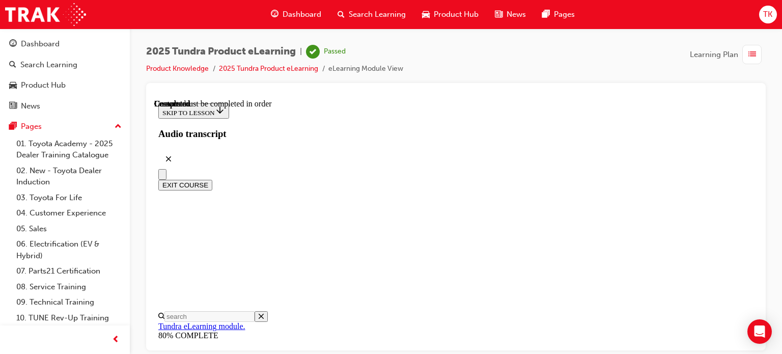
scroll to position [301, 0]
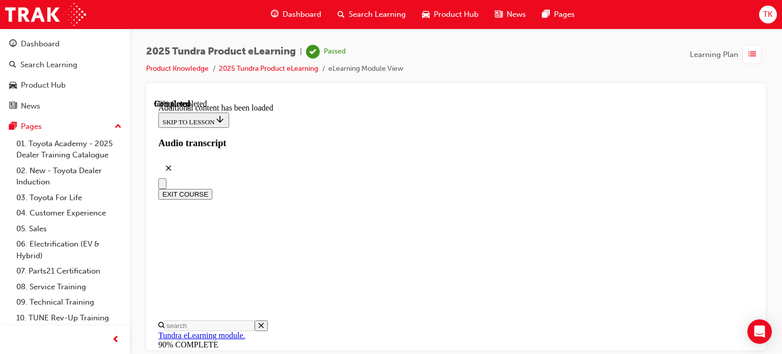
scroll to position [1121, 0]
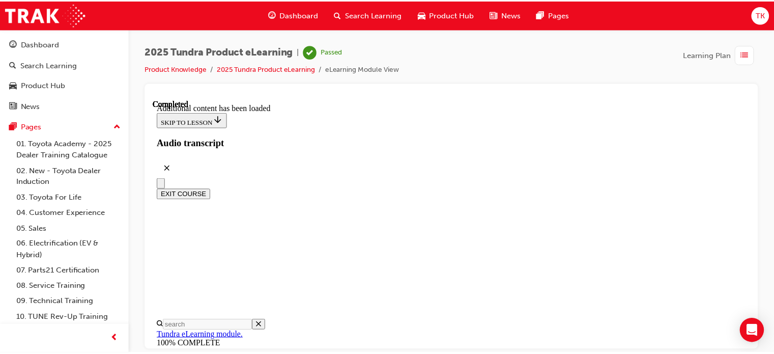
scroll to position [1537, 0]
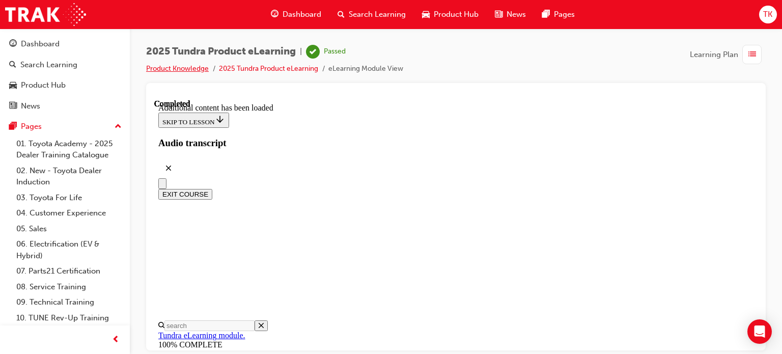
click at [173, 70] on link "Product Knowledge" at bounding box center [177, 68] width 63 height 9
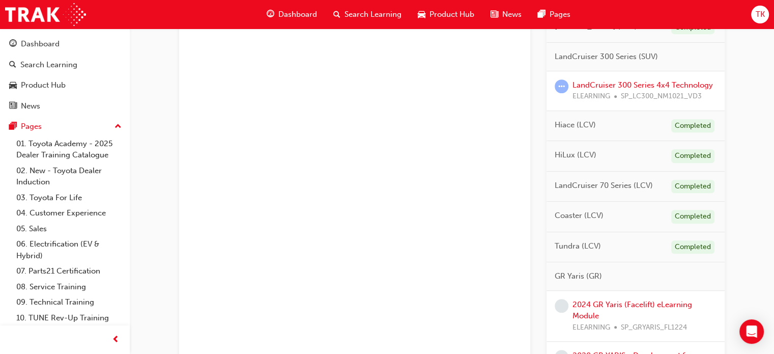
scroll to position [560, 0]
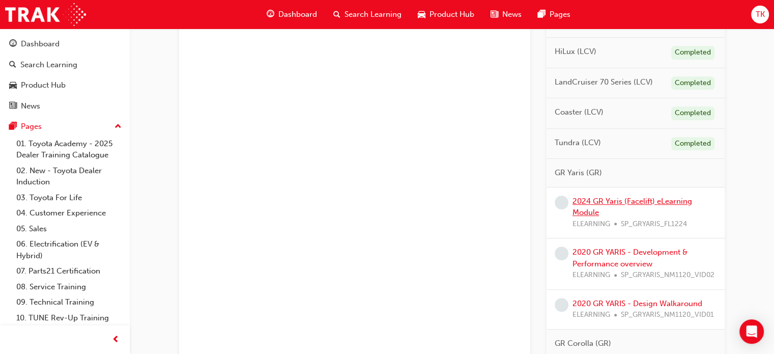
click at [624, 199] on link "2024 GR Yaris (Facelift) eLearning Module" at bounding box center [632, 206] width 120 height 21
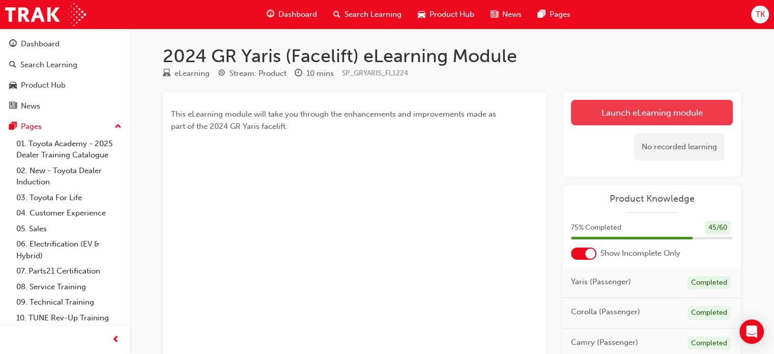
click at [659, 114] on link "Launch eLearning module" at bounding box center [652, 112] width 162 height 25
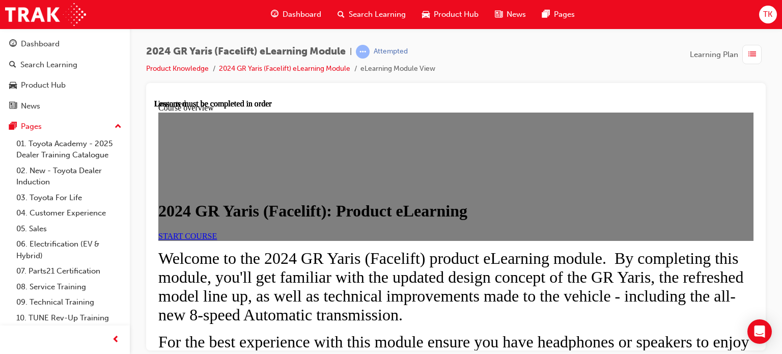
click at [217, 240] on link "START COURSE" at bounding box center [187, 235] width 59 height 9
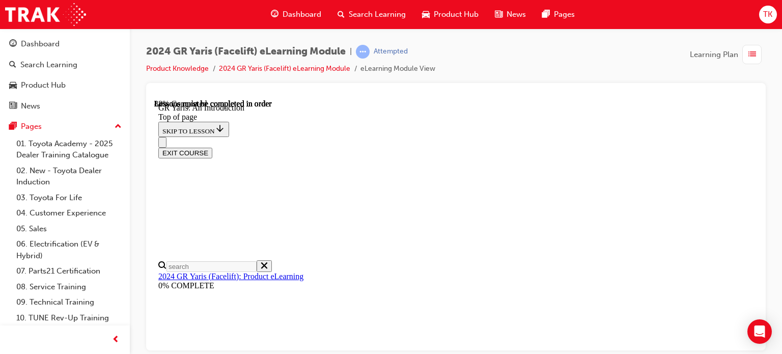
scroll to position [1691, 0]
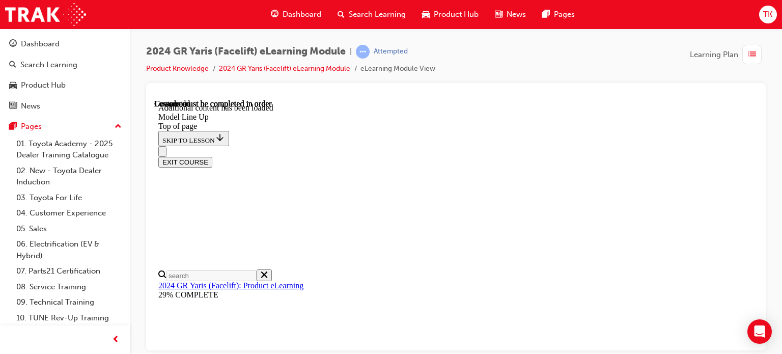
scroll to position [1762, 0]
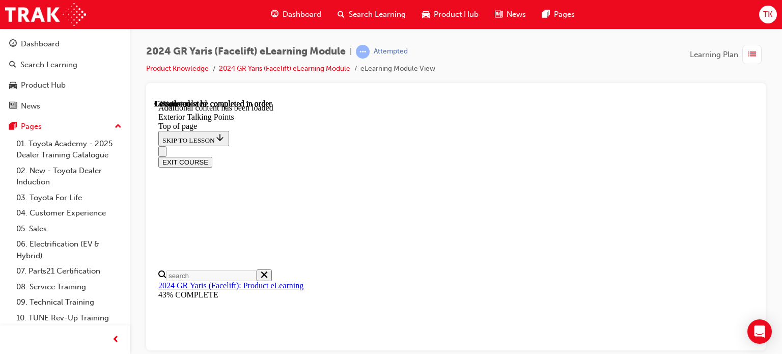
scroll to position [290, 0]
drag, startPoint x: 442, startPoint y: 230, endPoint x: 422, endPoint y: 233, distance: 20.0
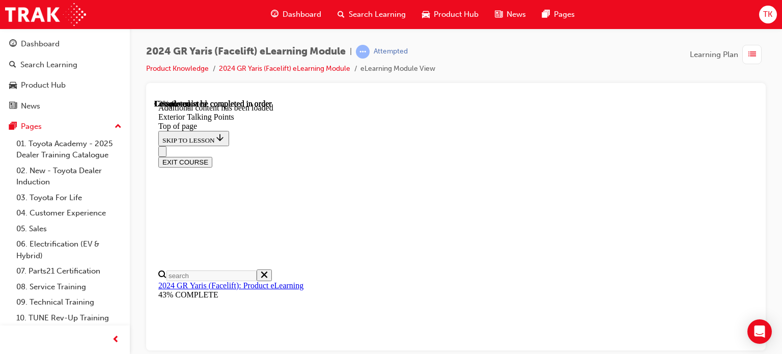
drag, startPoint x: 477, startPoint y: 314, endPoint x: 472, endPoint y: 306, distance: 9.3
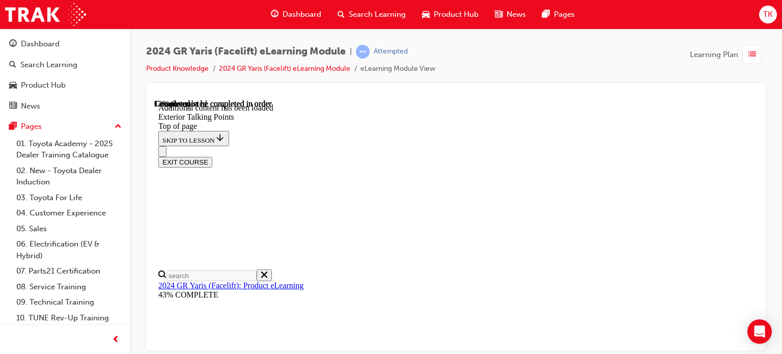
drag, startPoint x: 419, startPoint y: 238, endPoint x: 429, endPoint y: 239, distance: 9.7
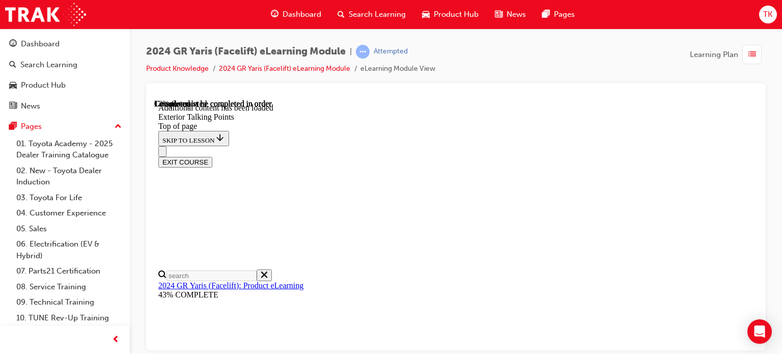
drag, startPoint x: 607, startPoint y: 244, endPoint x: 474, endPoint y: 245, distance: 132.8
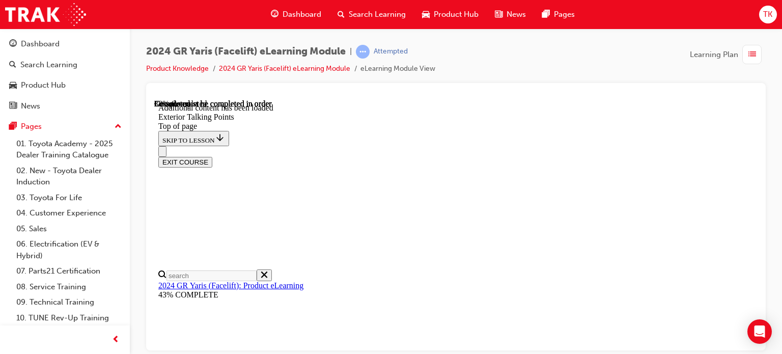
click at [518, 146] on div "EXIT COURSE" at bounding box center [451, 156] width 587 height 21
click at [534, 146] on div "EXIT COURSE" at bounding box center [451, 156] width 587 height 21
drag, startPoint x: 518, startPoint y: 158, endPoint x: 539, endPoint y: 166, distance: 22.9
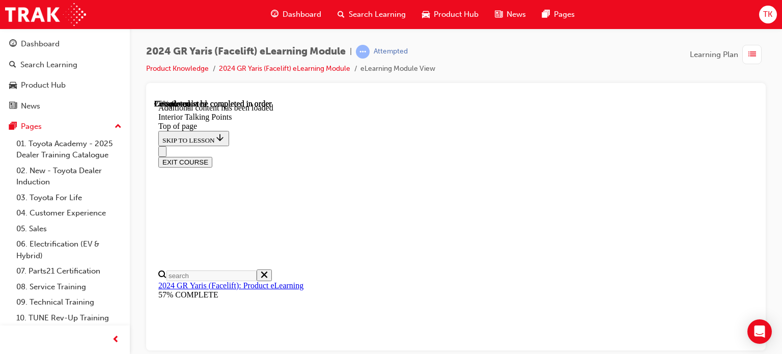
drag, startPoint x: 433, startPoint y: 221, endPoint x: 452, endPoint y: 221, distance: 18.8
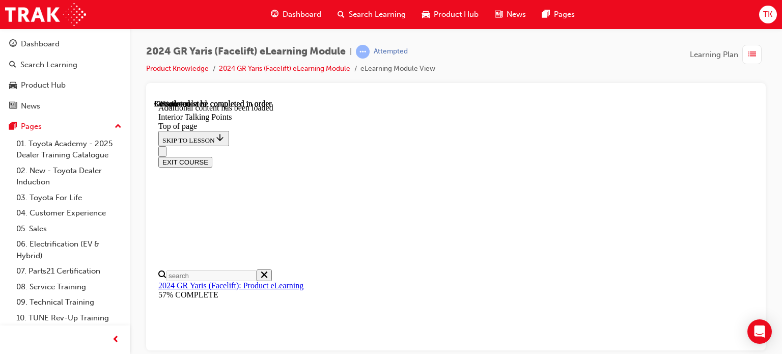
drag, startPoint x: 658, startPoint y: 177, endPoint x: 649, endPoint y: 182, distance: 10.2
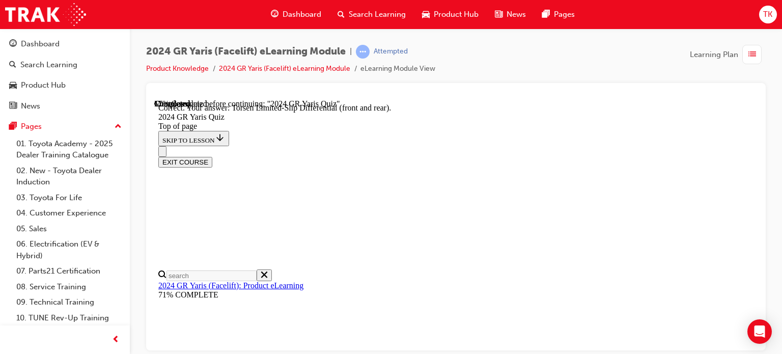
drag, startPoint x: 529, startPoint y: 301, endPoint x: 535, endPoint y: 303, distance: 6.8
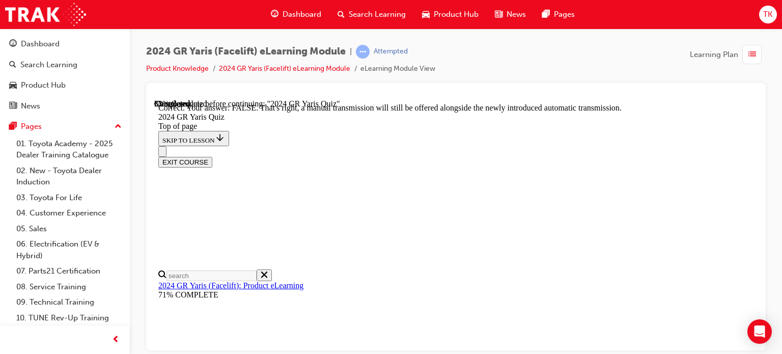
scroll to position [444, 0]
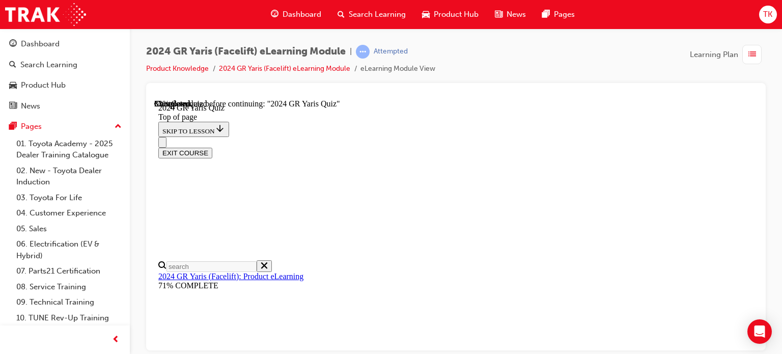
scroll to position [153, 0]
drag, startPoint x: 448, startPoint y: 168, endPoint x: 454, endPoint y: 170, distance: 6.6
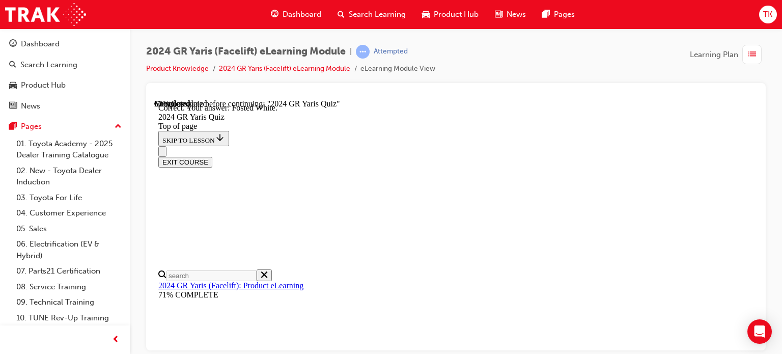
scroll to position [341, 0]
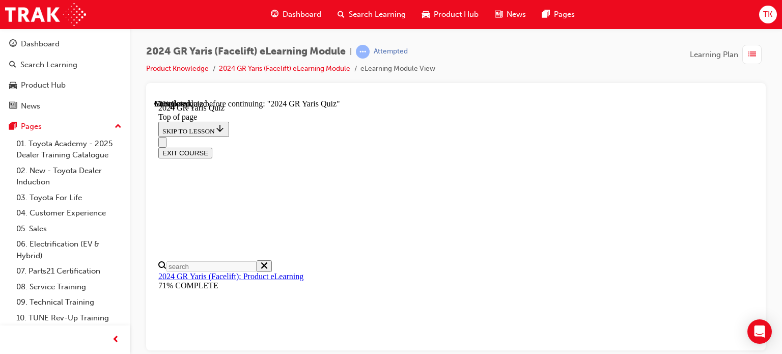
scroll to position [407, 0]
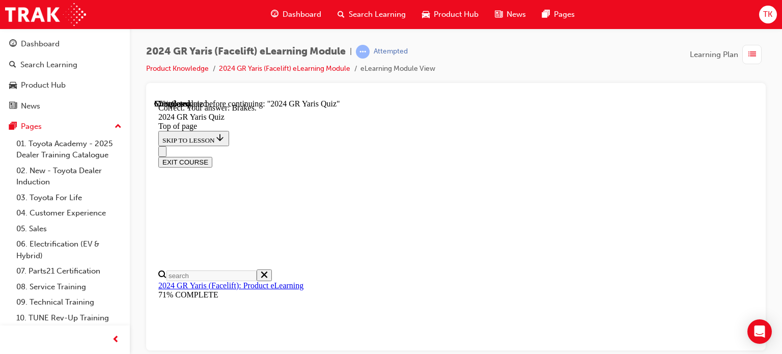
scroll to position [512, 0]
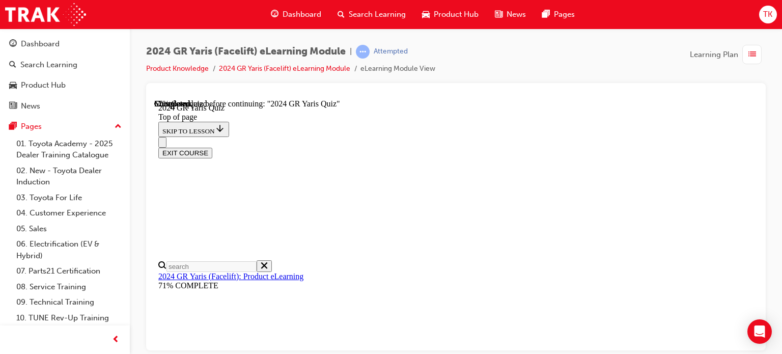
scroll to position [356, 0]
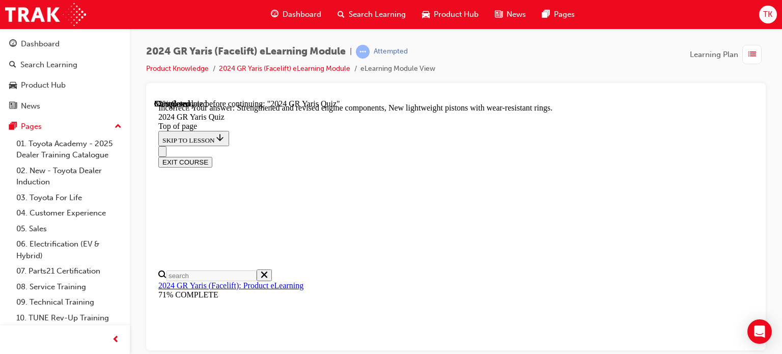
scroll to position [509, 0]
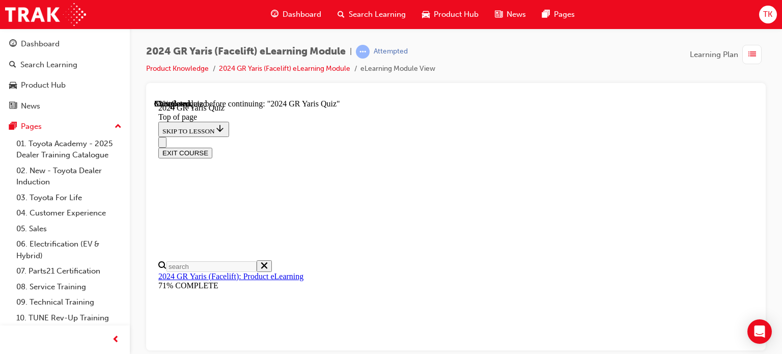
scroll to position [305, 0]
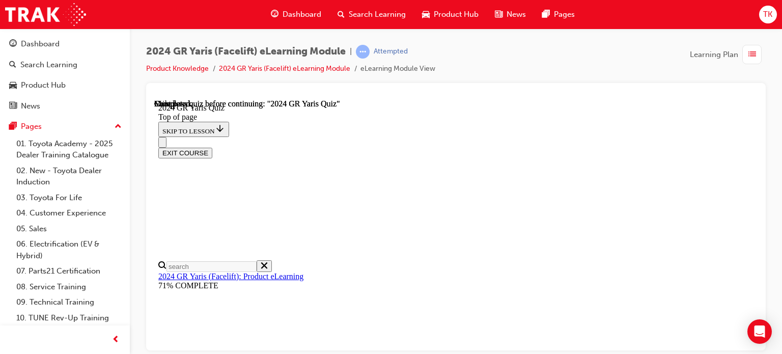
scroll to position [308, 0]
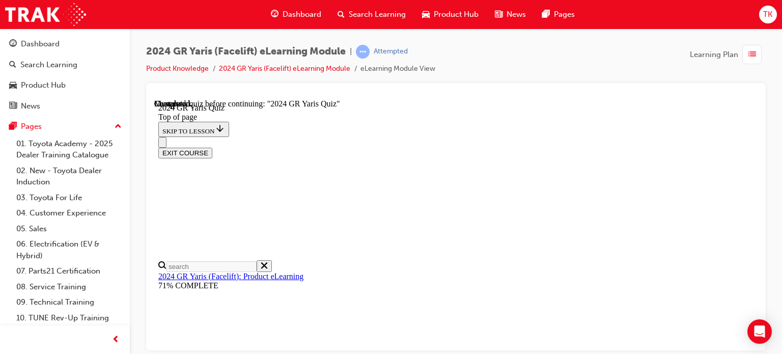
drag, startPoint x: 476, startPoint y: 200, endPoint x: 510, endPoint y: 264, distance: 72.2
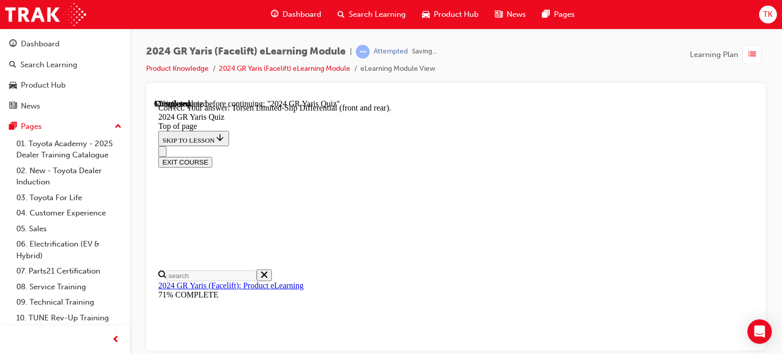
scroll to position [515, 0]
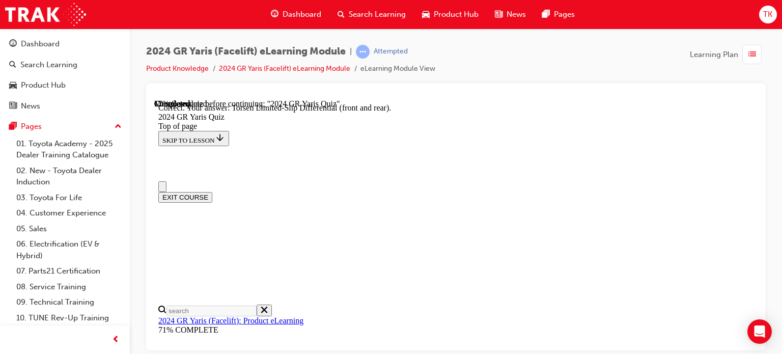
scroll to position [0, 0]
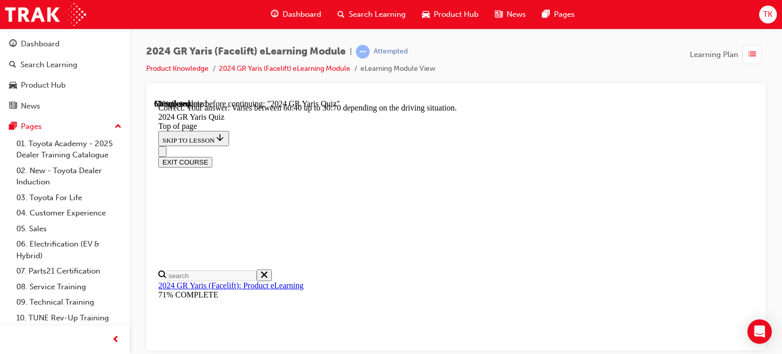
scroll to position [481, 0]
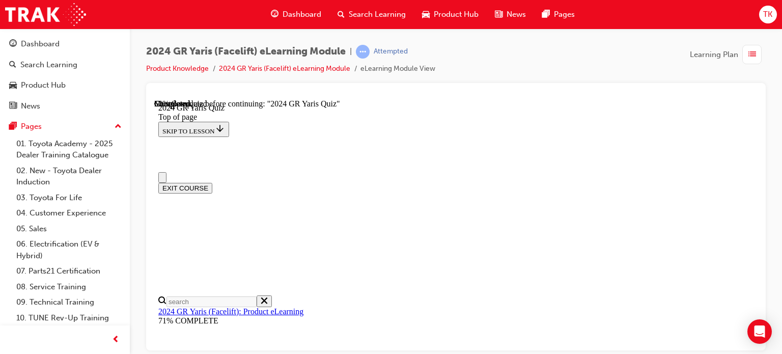
scroll to position [0, 0]
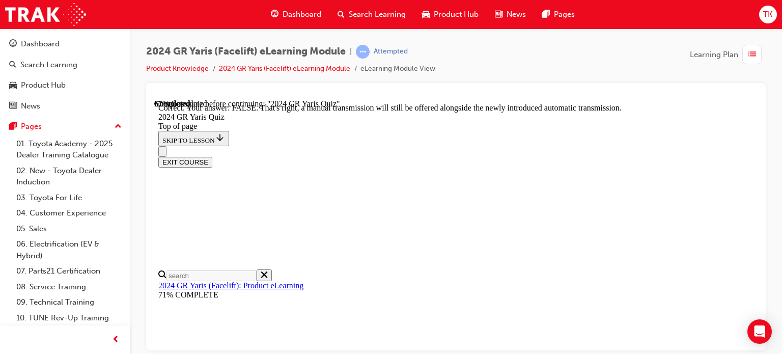
scroll to position [444, 0]
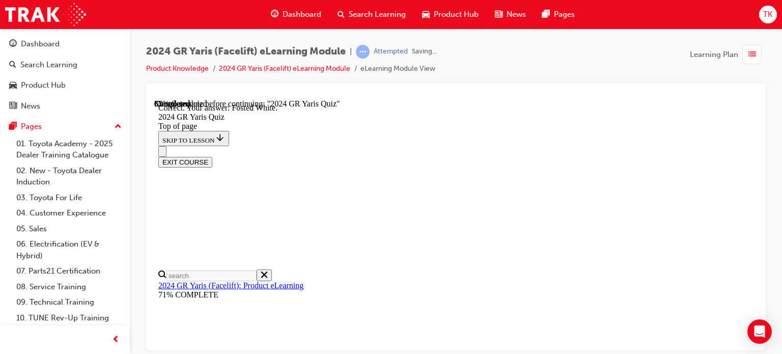
scroll to position [341, 0]
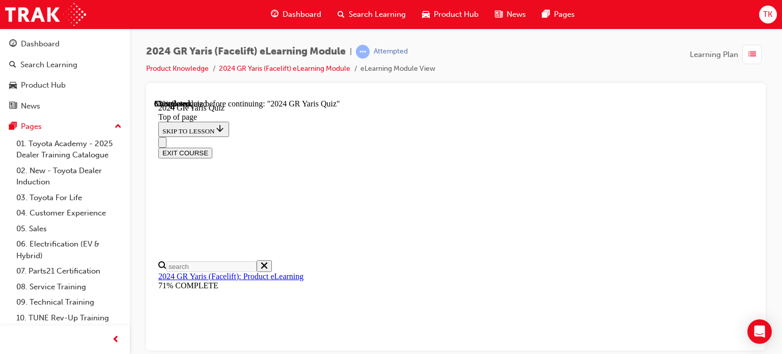
scroll to position [356, 0]
drag, startPoint x: 515, startPoint y: 221, endPoint x: 513, endPoint y: 237, distance: 16.4
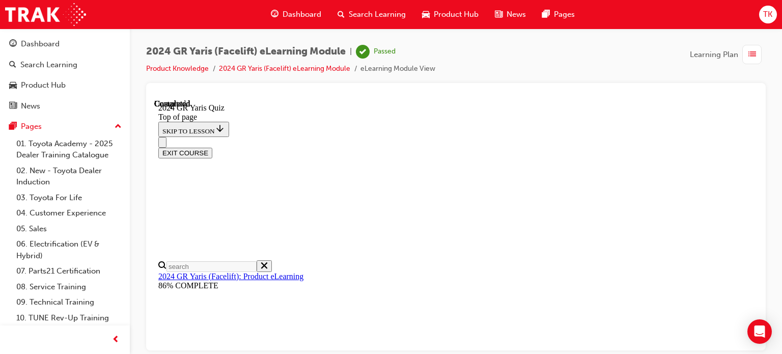
scroll to position [308, 0]
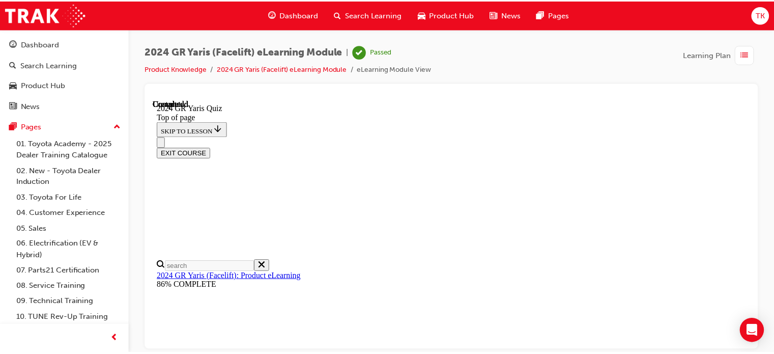
scroll to position [112, 0]
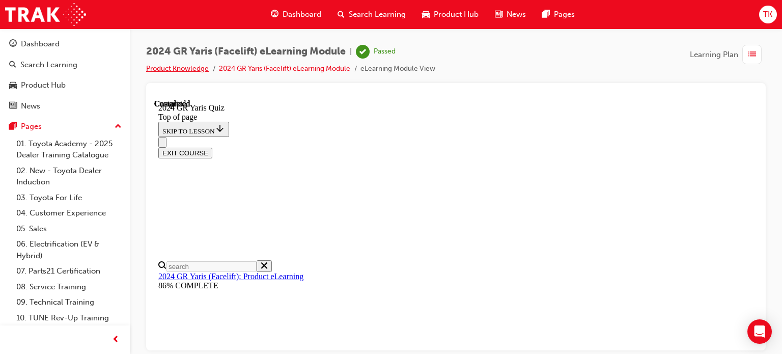
click at [189, 68] on link "Product Knowledge" at bounding box center [177, 68] width 63 height 9
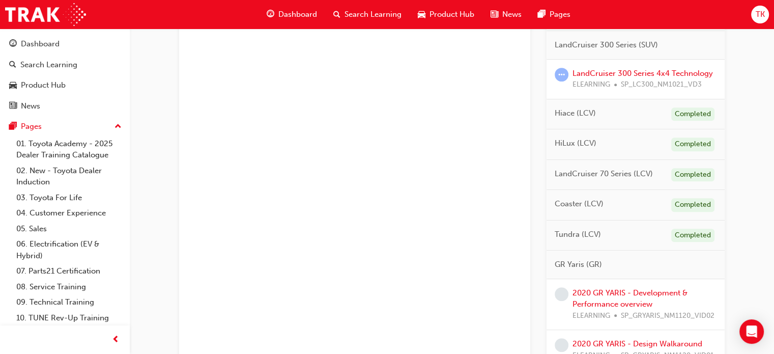
scroll to position [560, 0]
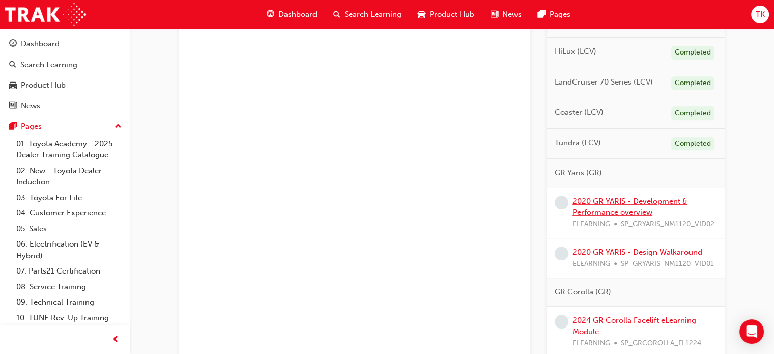
click at [615, 212] on link "2020 GR YARIS - Development & Performance overview" at bounding box center [629, 206] width 115 height 21
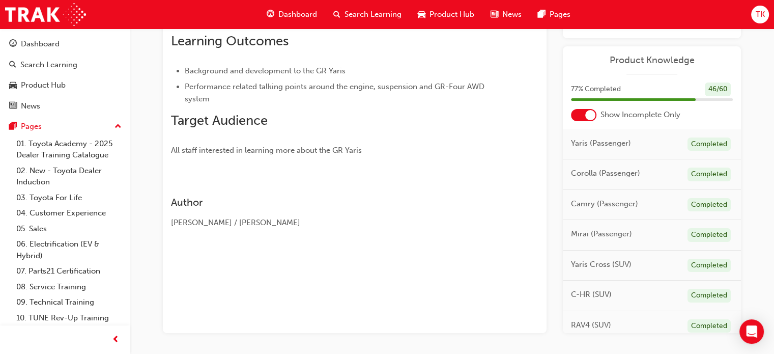
scroll to position [22, 0]
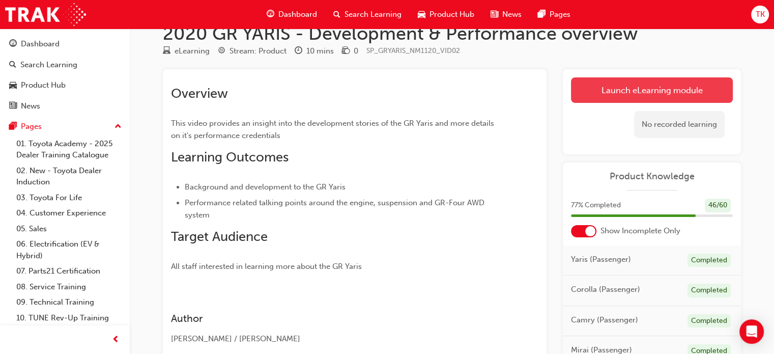
click at [647, 97] on link "Launch eLearning module" at bounding box center [652, 89] width 162 height 25
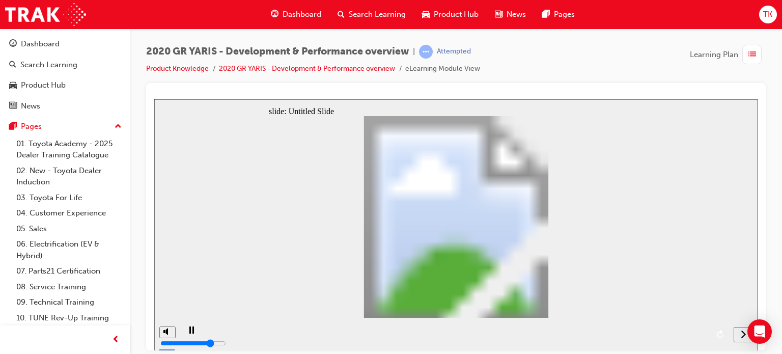
click at [703, 333] on div "playback controls" at bounding box center [454, 333] width 549 height 33
click at [739, 340] on button "next" at bounding box center [742, 333] width 19 height 15
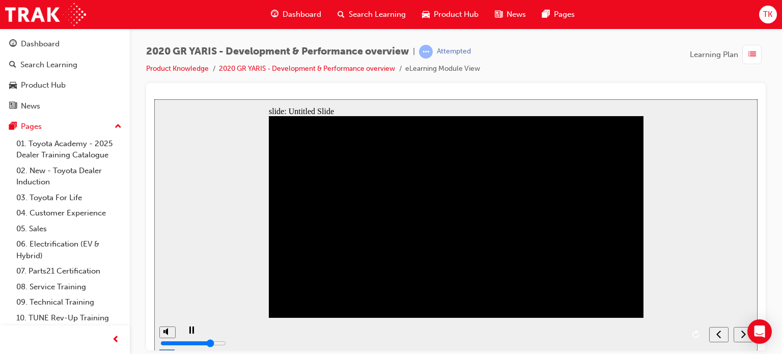
click at [742, 338] on button "next" at bounding box center [742, 333] width 19 height 15
click at [742, 338] on nav "slide navigation" at bounding box center [730, 333] width 43 height 33
click at [676, 332] on div "playback controls" at bounding box center [442, 333] width 524 height 33
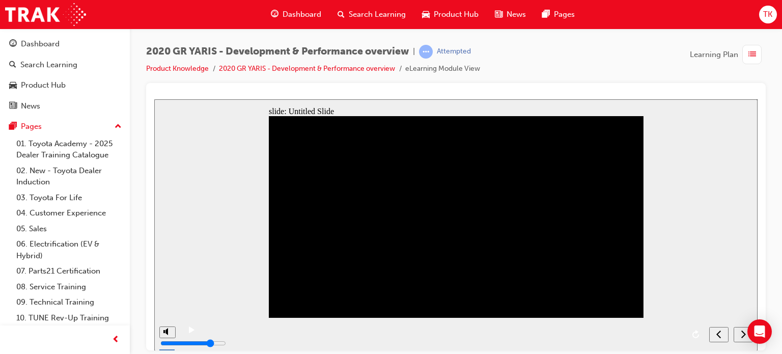
click at [438, 80] on div "2020 GR YARIS - Development & Performance overview | Attempted Product Knowledg…" at bounding box center [455, 64] width 619 height 38
click at [189, 331] on icon "play/pause" at bounding box center [192, 329] width 6 height 7
